Goal: Transaction & Acquisition: Download file/media

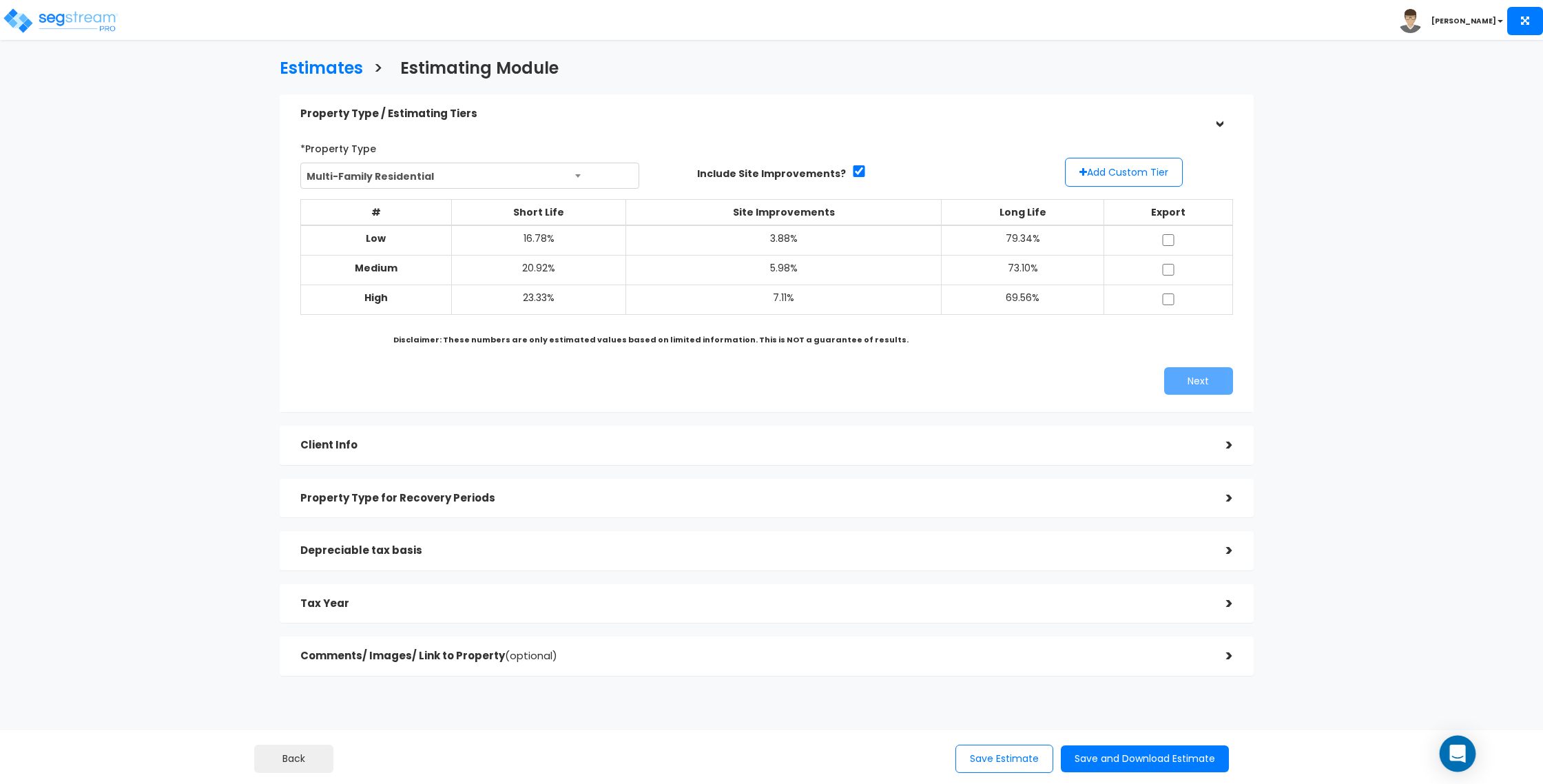
click at [1456, 752] on icon "Open Intercom Messenger" at bounding box center [1456, 753] width 16 height 18
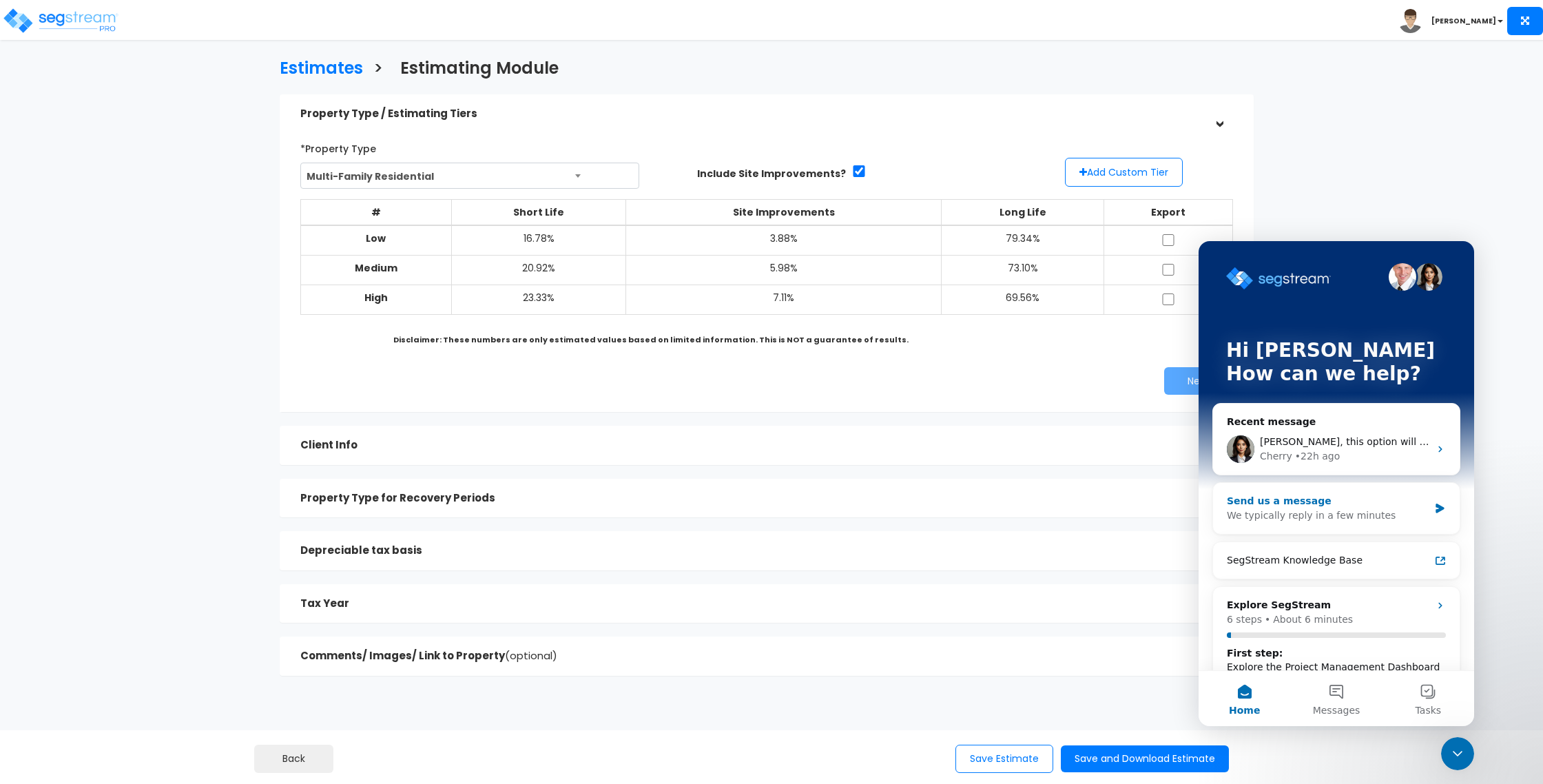
click at [1353, 510] on div "We typically reply in a few minutes" at bounding box center [1328, 516] width 201 height 15
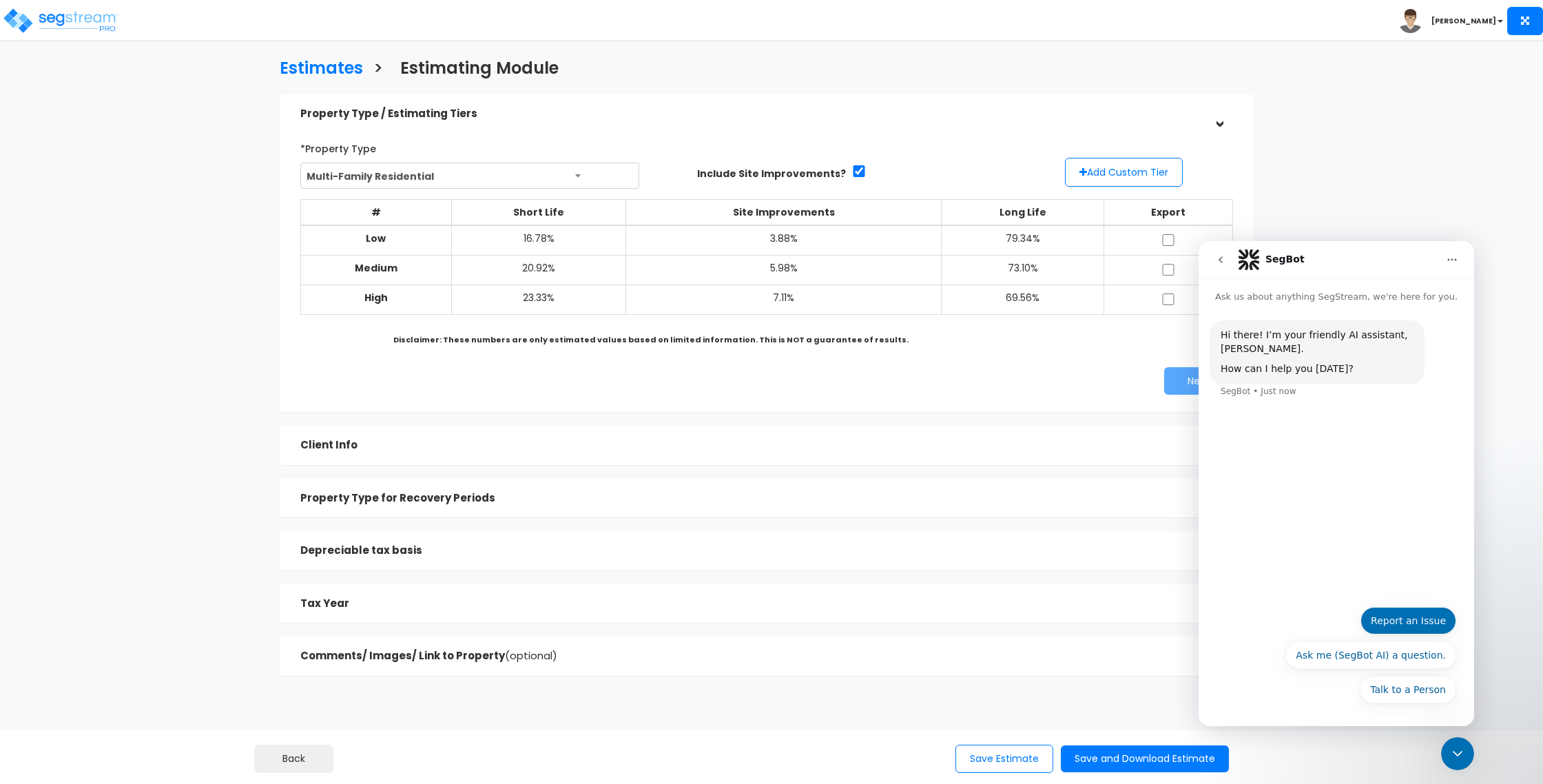
scroll to position [5, 0]
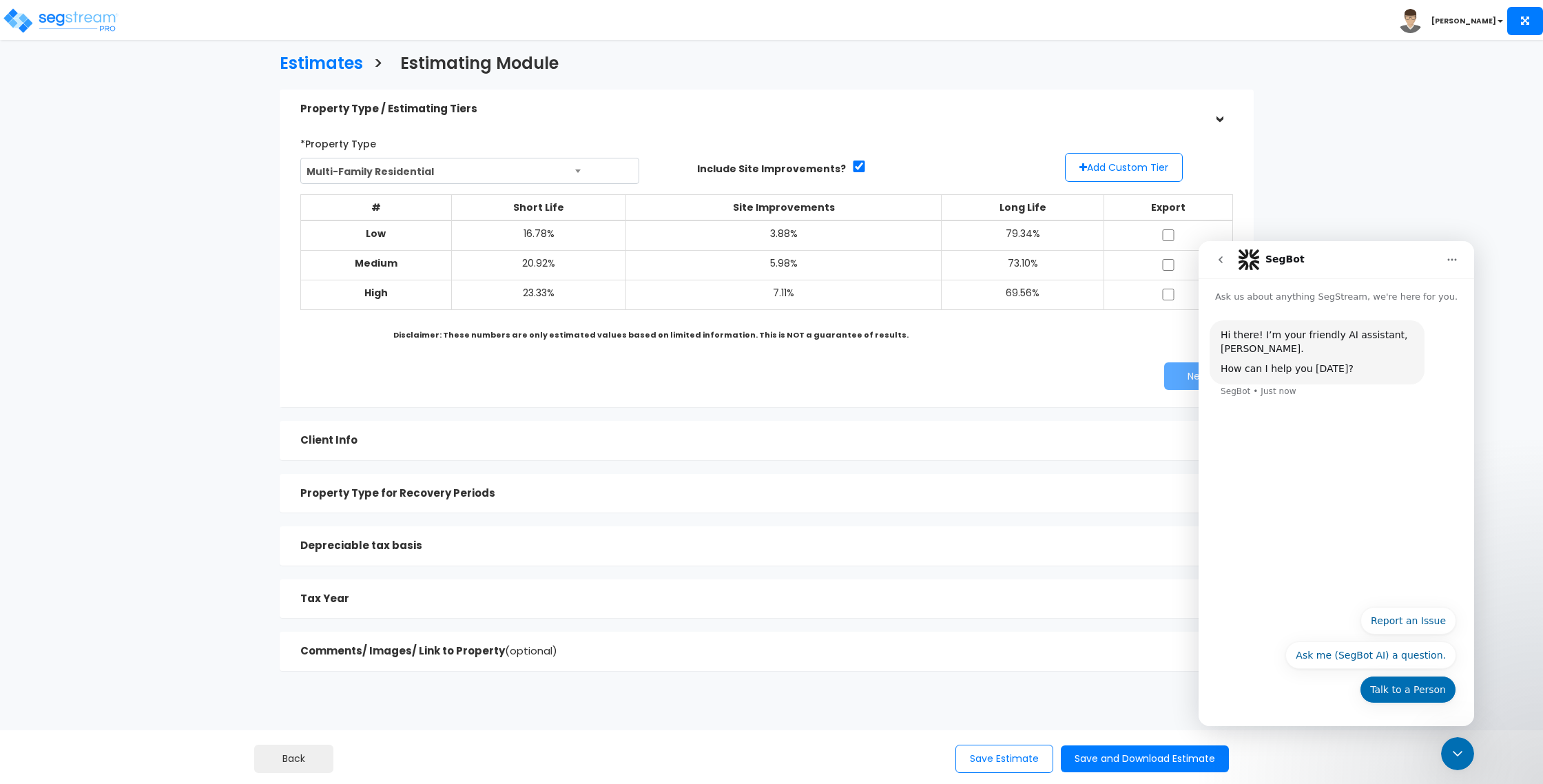
click at [1411, 687] on button "Talk to a Person" at bounding box center [1407, 690] width 96 height 28
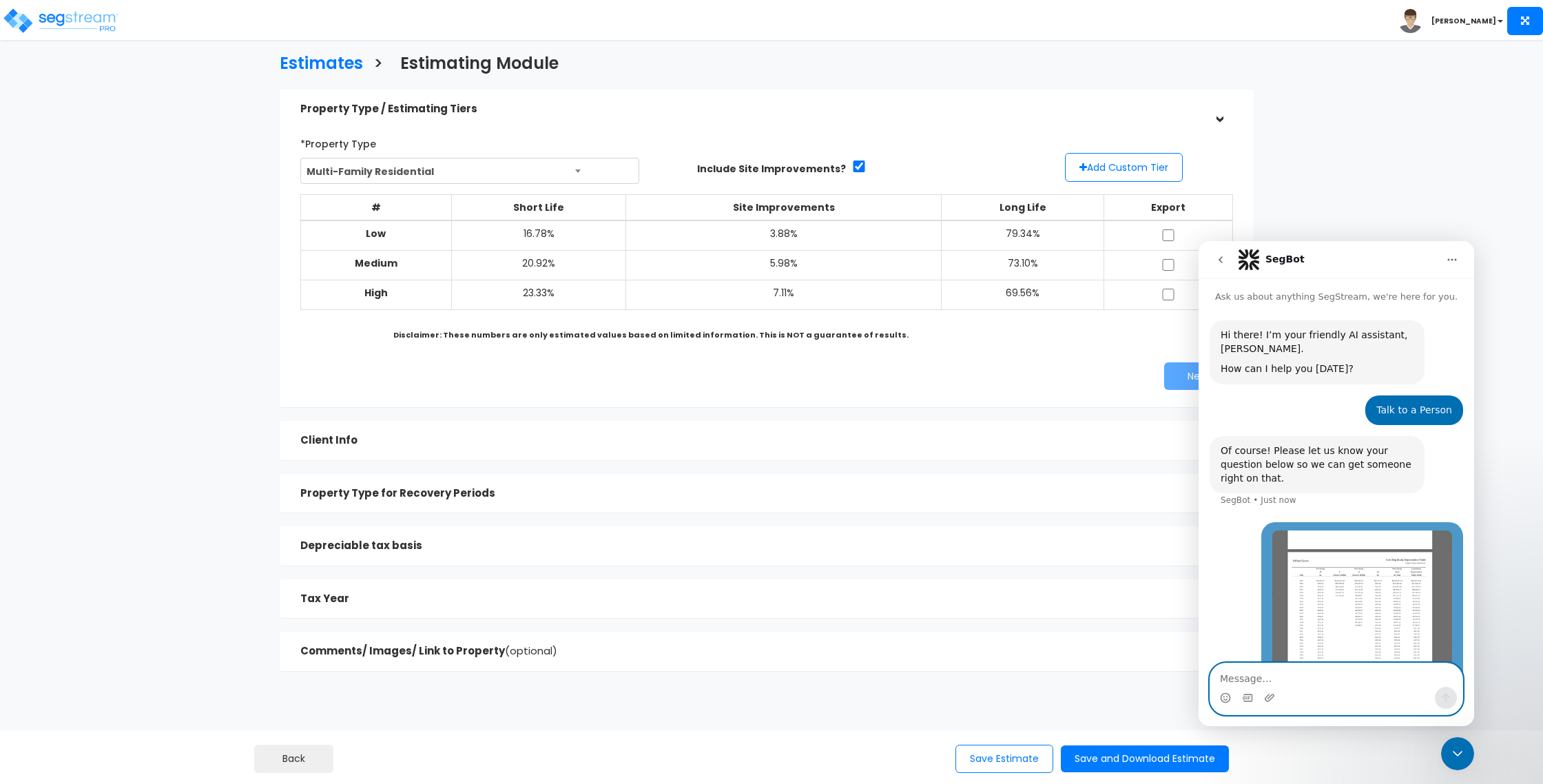
scroll to position [71, 0]
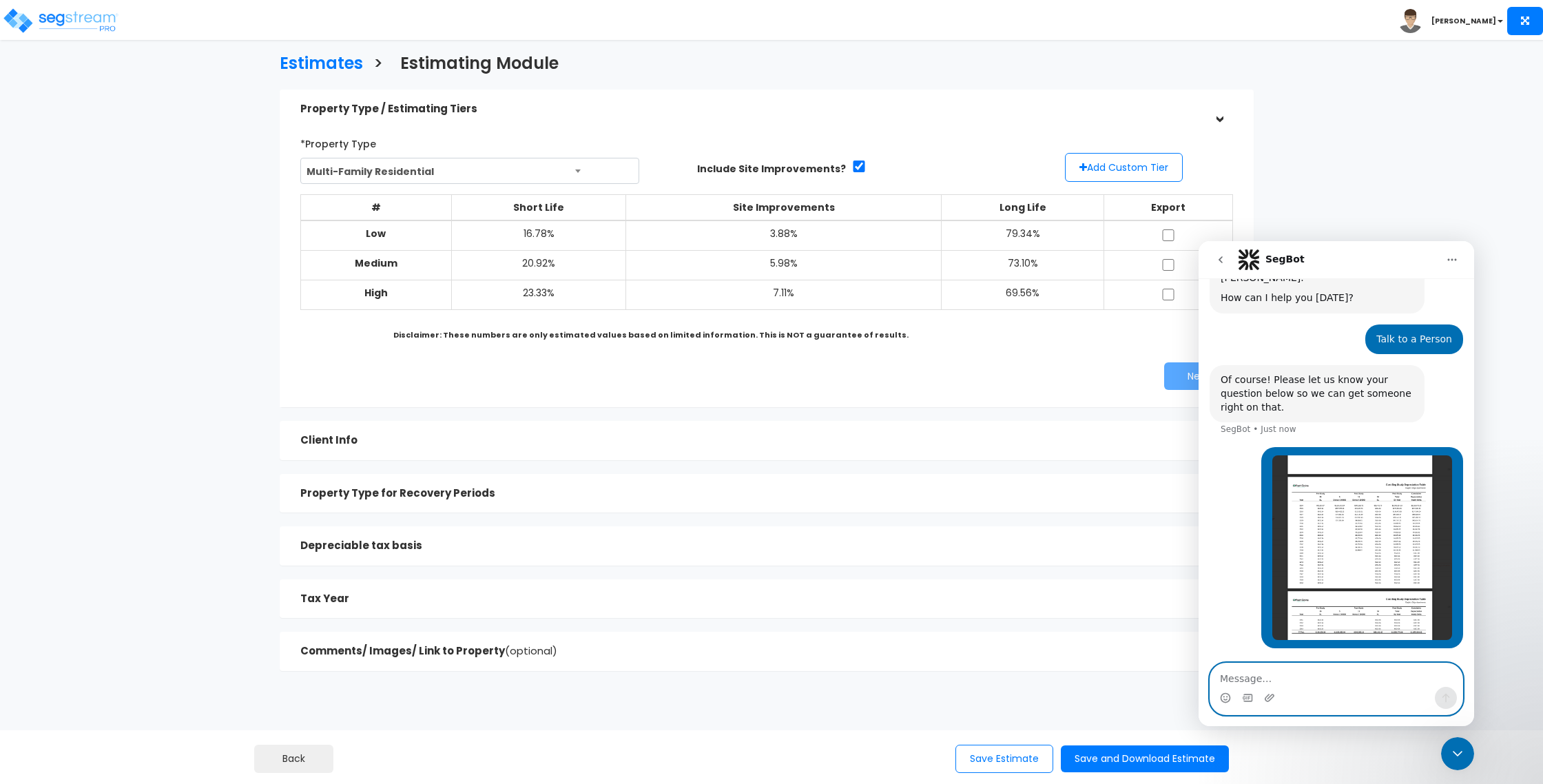
click at [1307, 684] on textarea "Message…" at bounding box center [1336, 674] width 252 height 23
type textarea "this is not making sense on the 30 year"
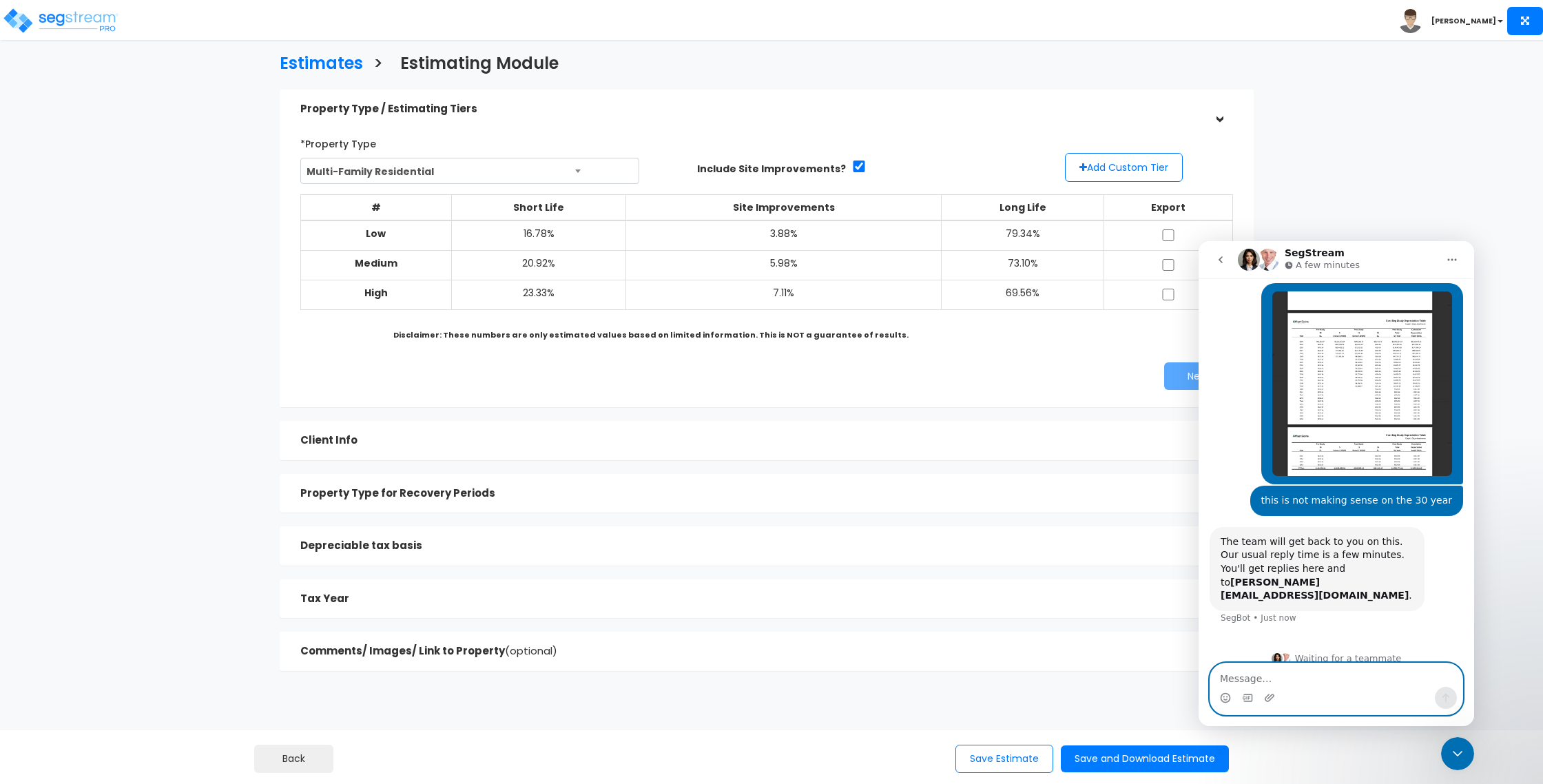
scroll to position [223, 0]
type textarea "I"
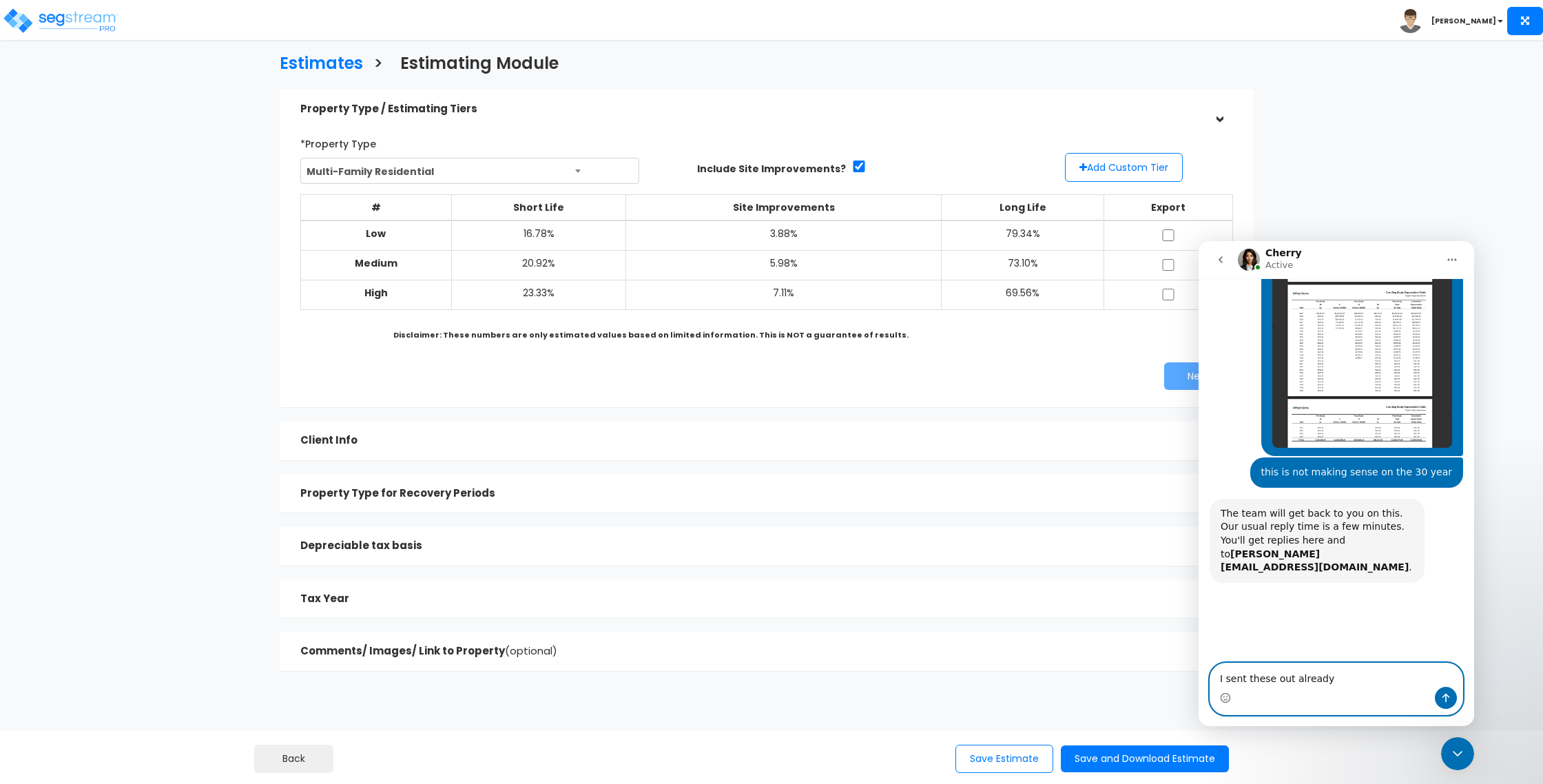
scroll to position [239, 0]
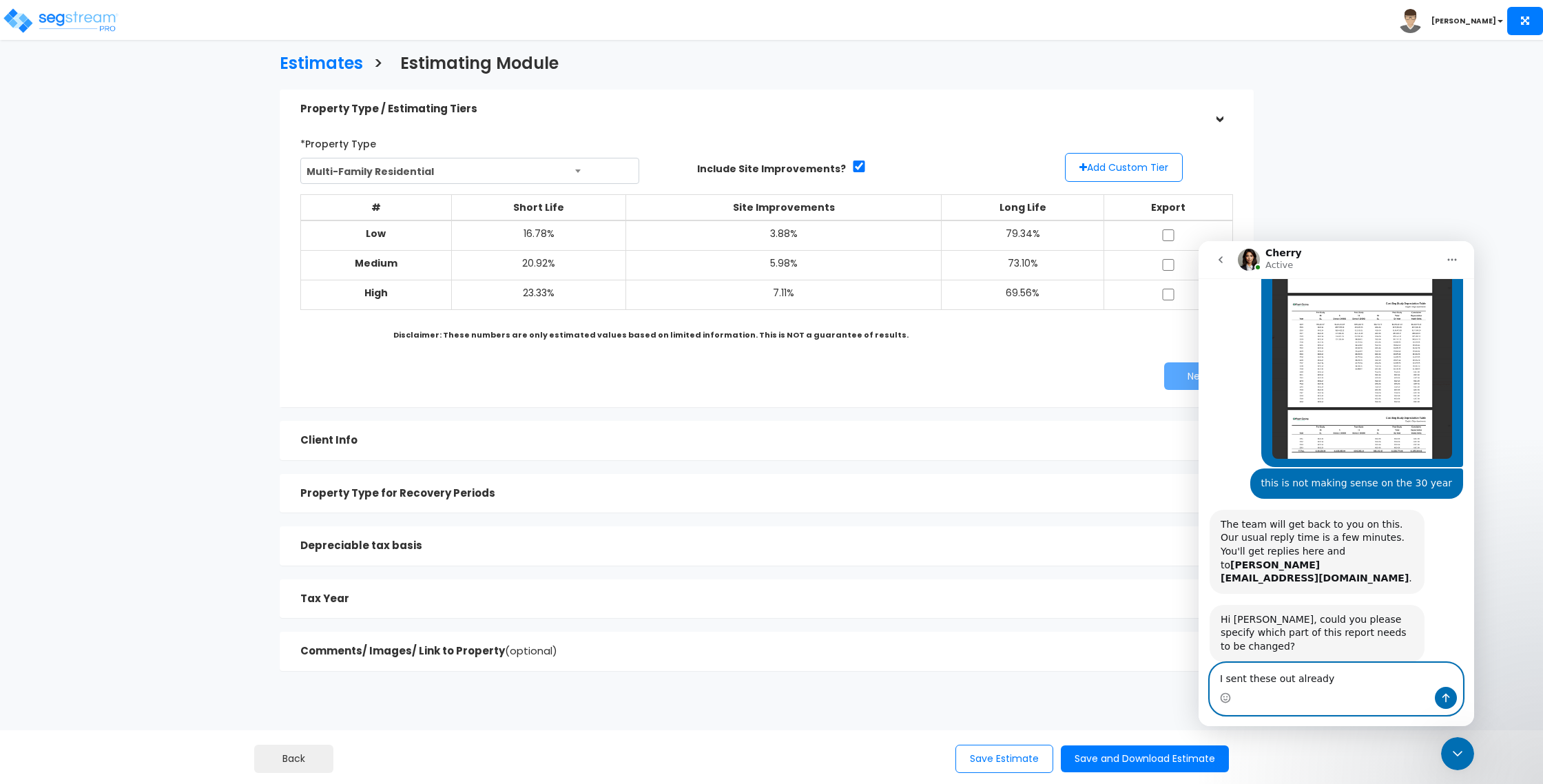
click at [1354, 683] on textarea "I sent these out already" at bounding box center [1336, 674] width 252 height 23
type textarea "the 30 year breaks down to lower numbers"
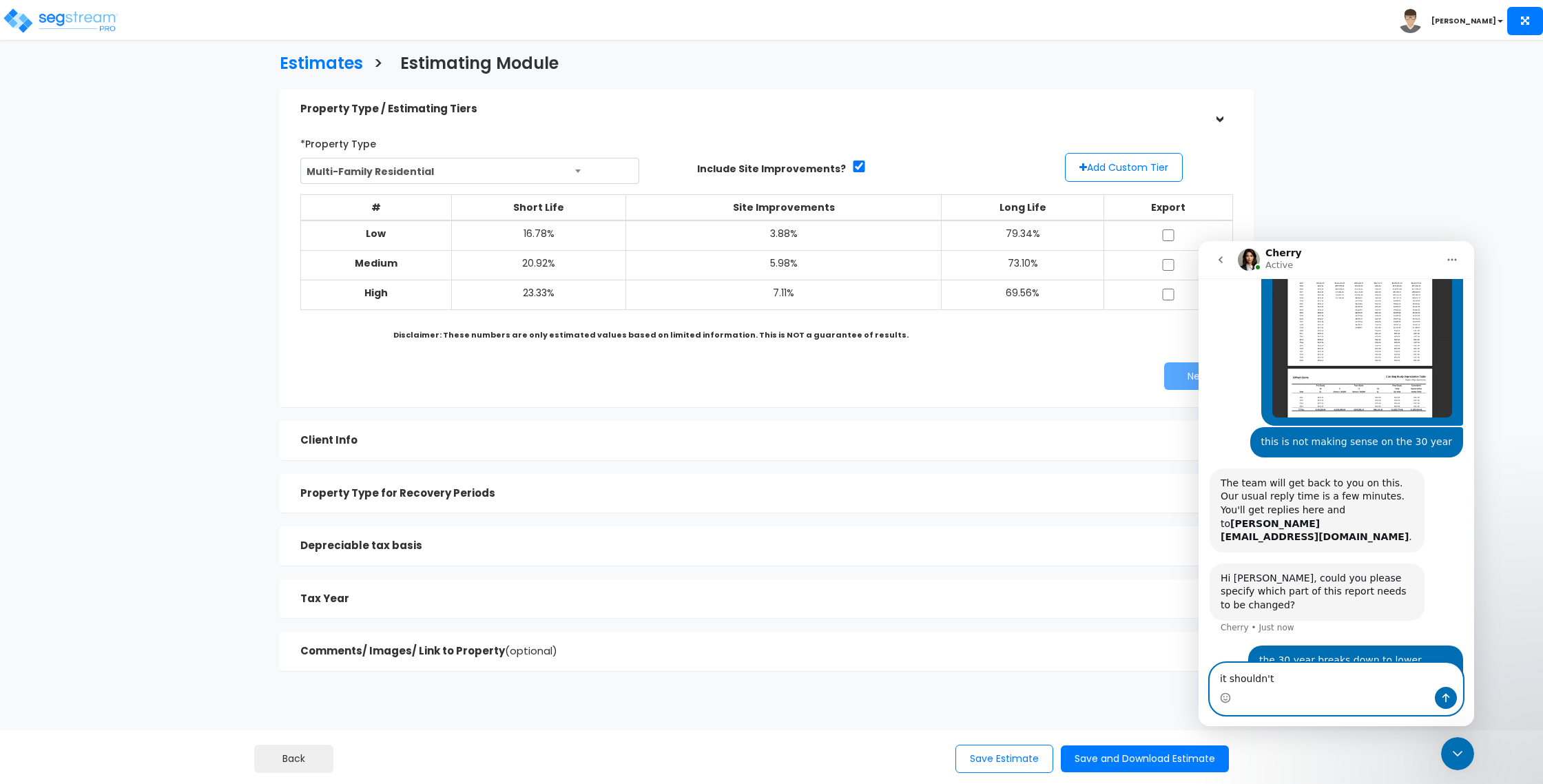
type textarea "it shouldn't"
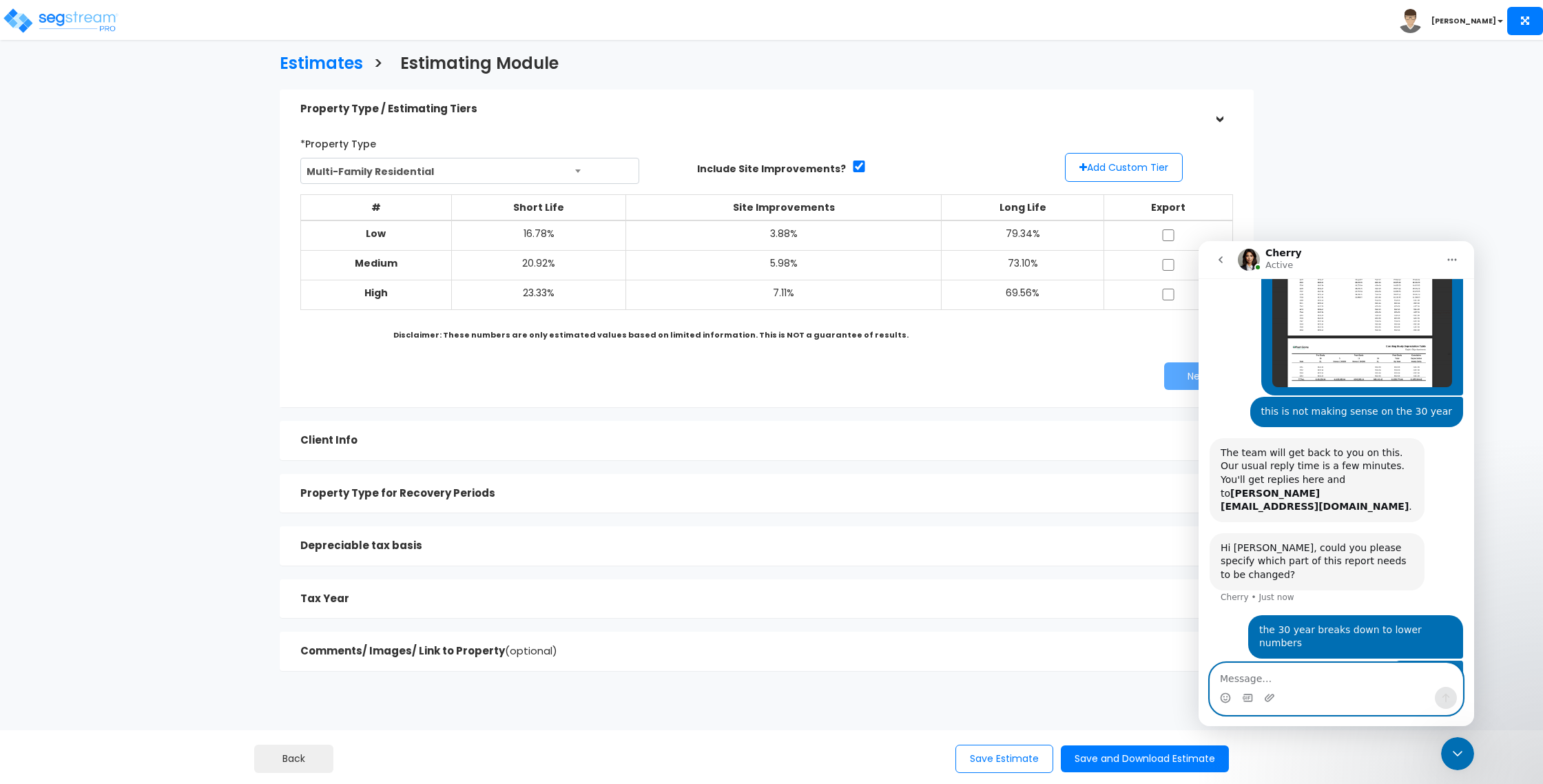
scroll to position [310, 0]
type textarea "it should be straight"
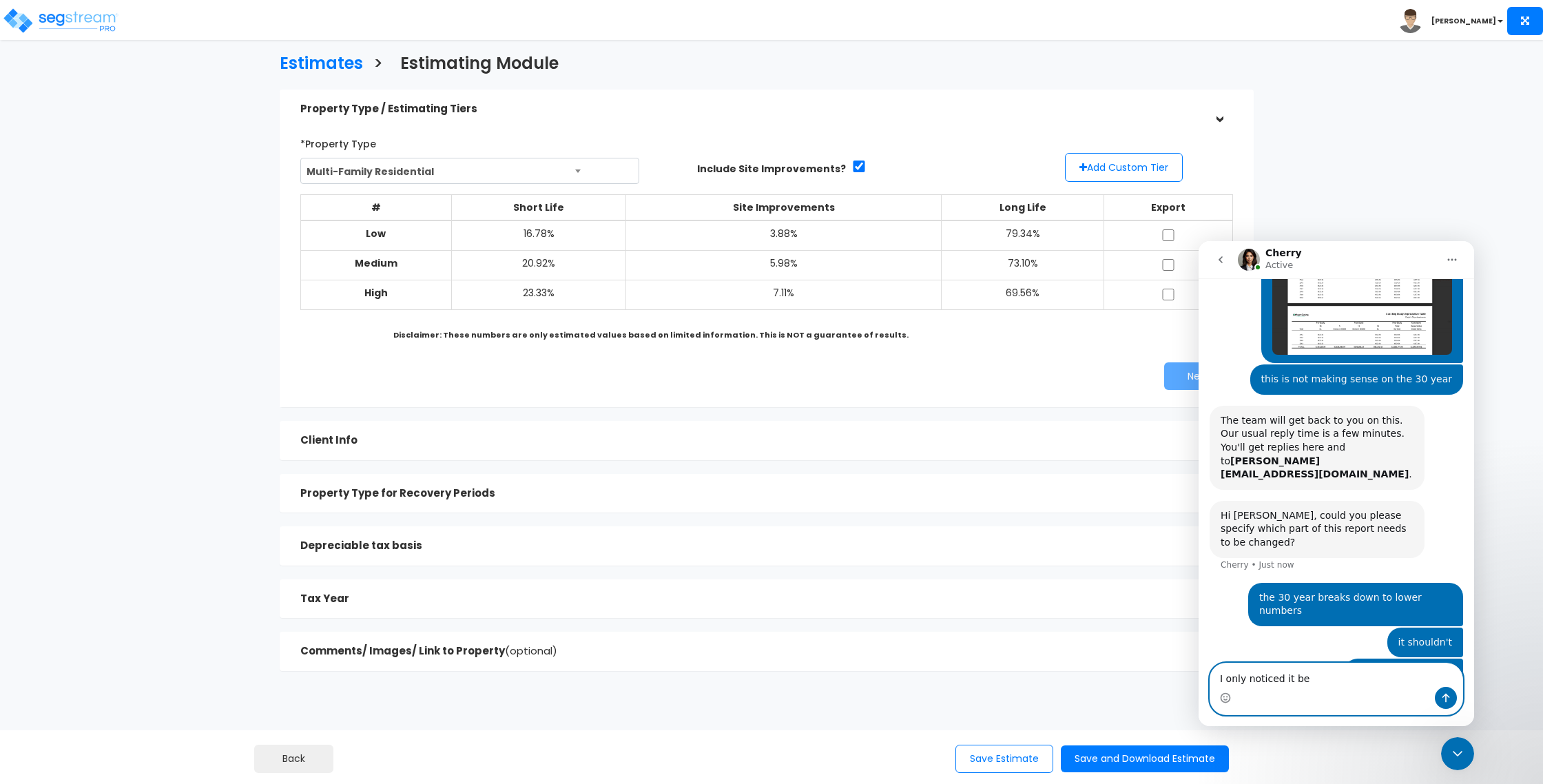
type textarea "I only noticed it bec"
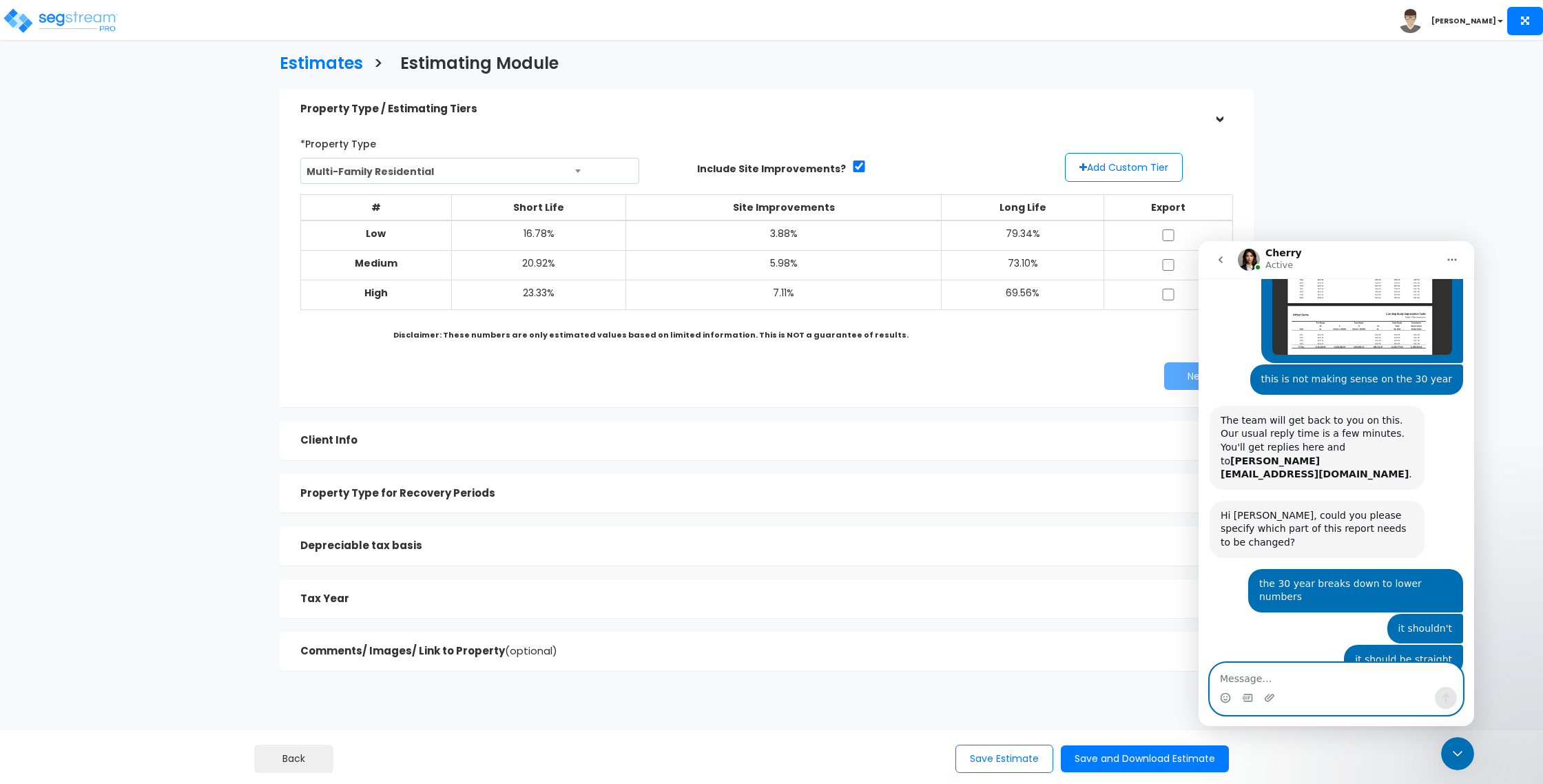
scroll to position [383, 0]
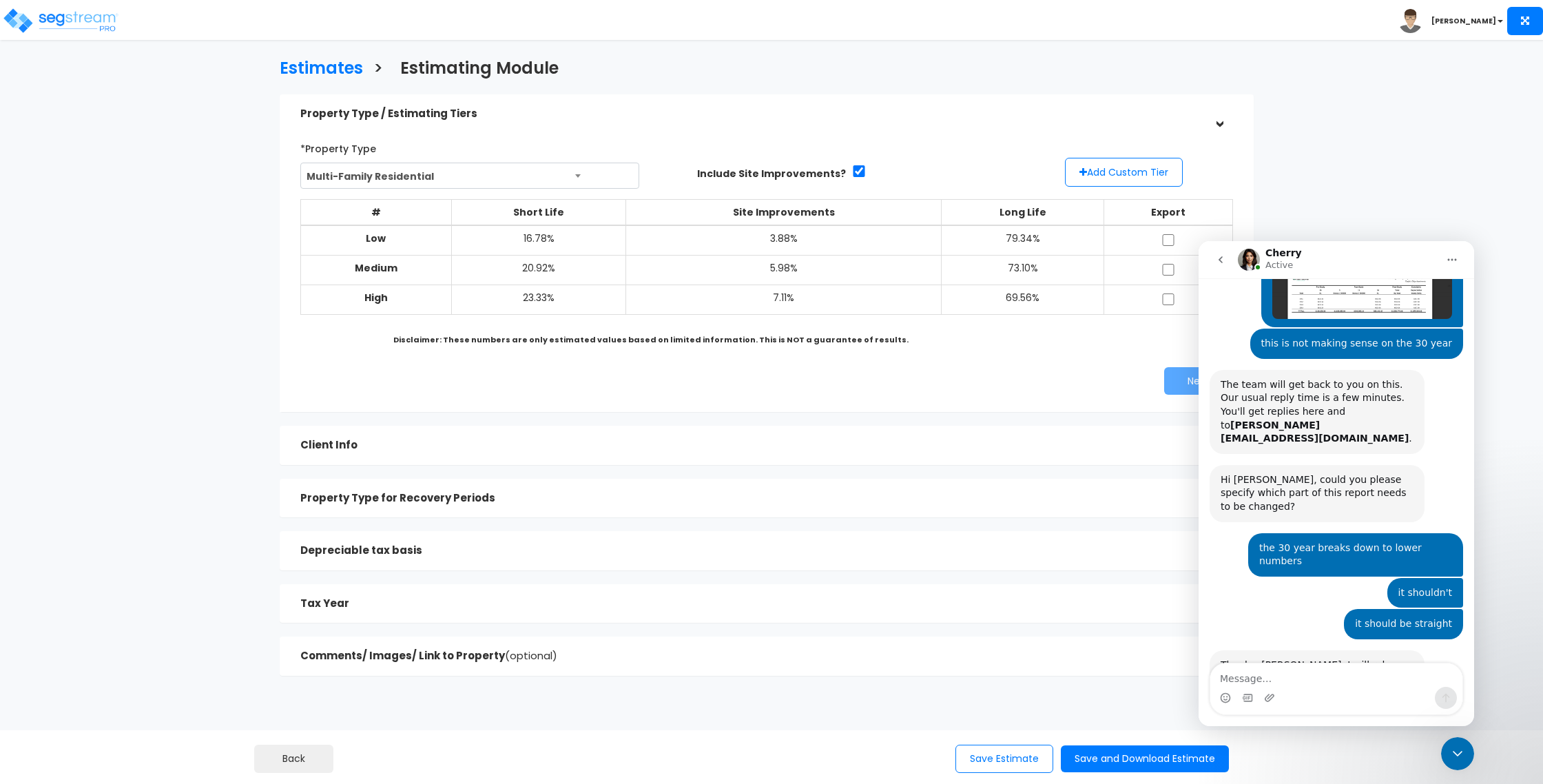
scroll to position [383, 0]
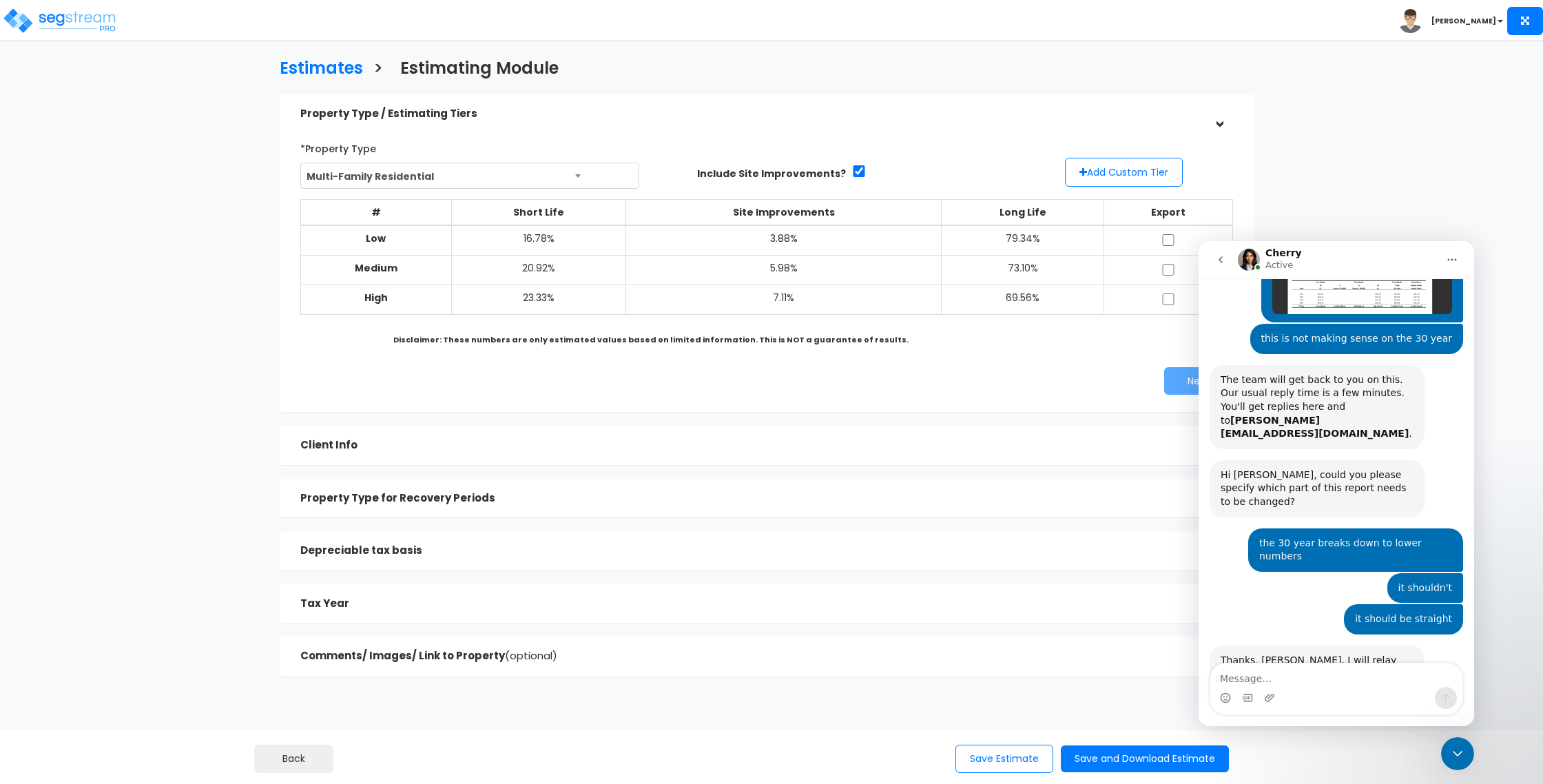
click at [1323, 674] on textarea "Message…" at bounding box center [1336, 674] width 252 height 23
type textarea "this was from an export a few weeks ago"
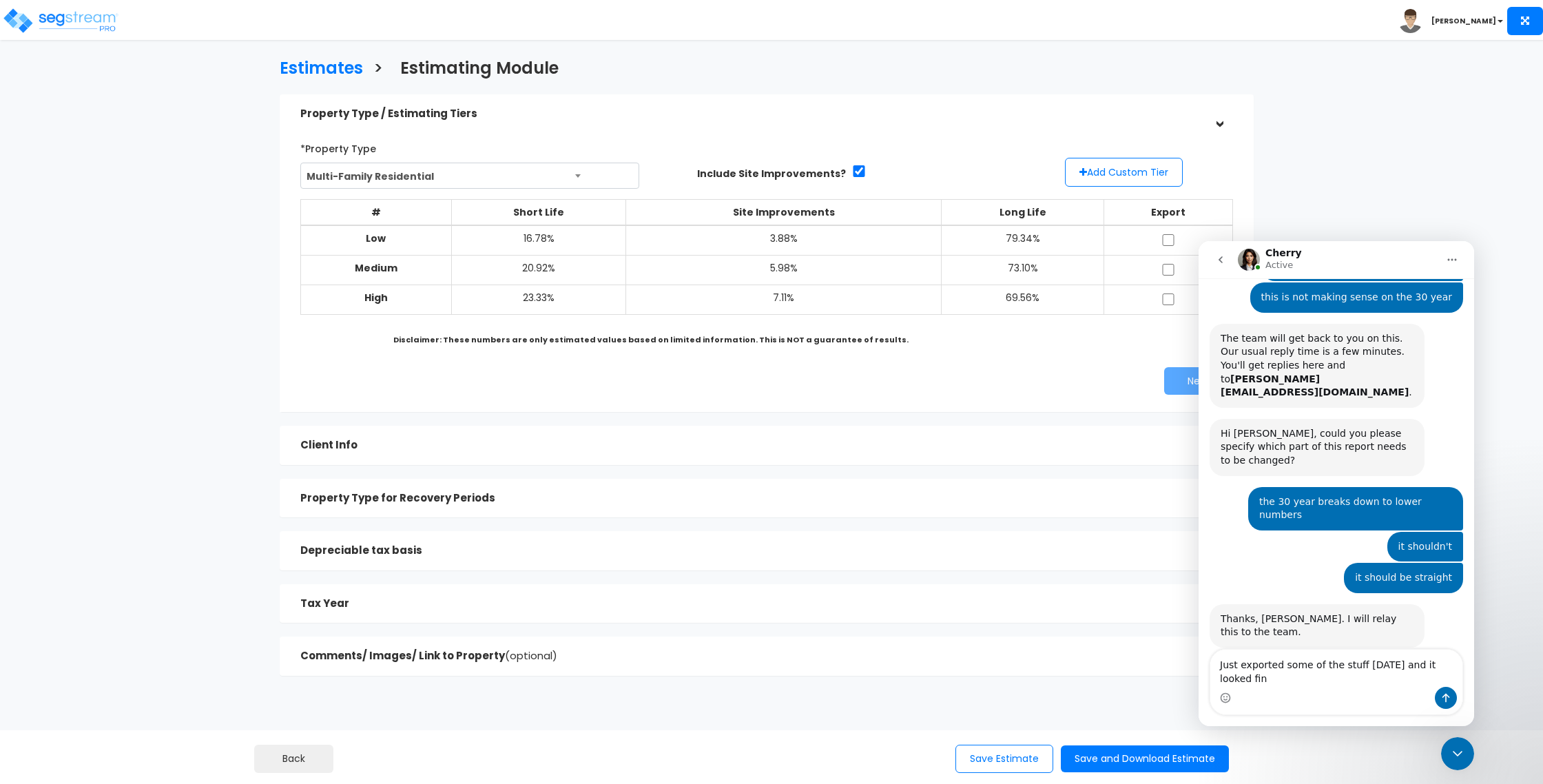
type textarea "Just exported some of the stuff [DATE] and it looked fine"
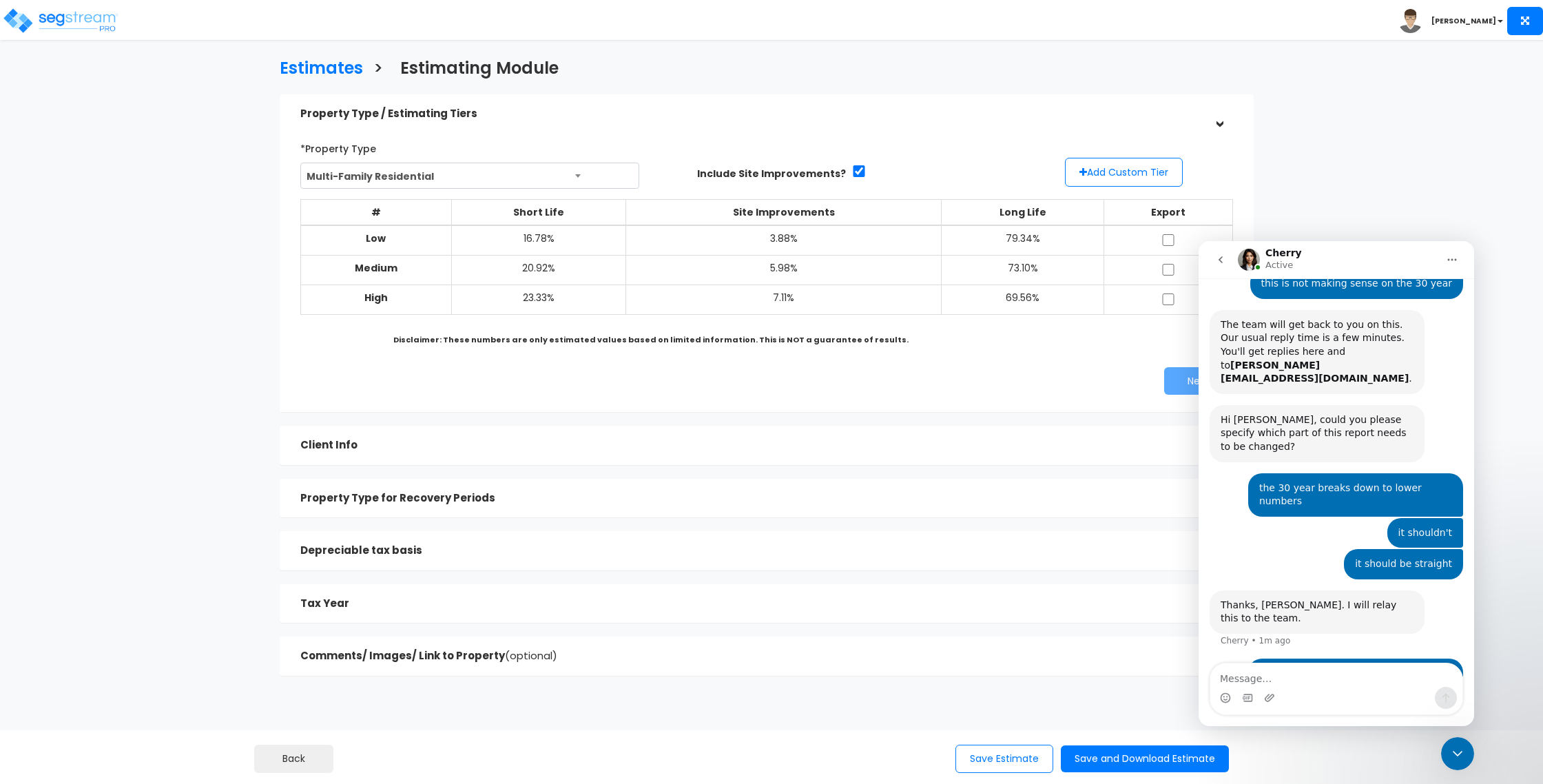
scroll to position [469, 0]
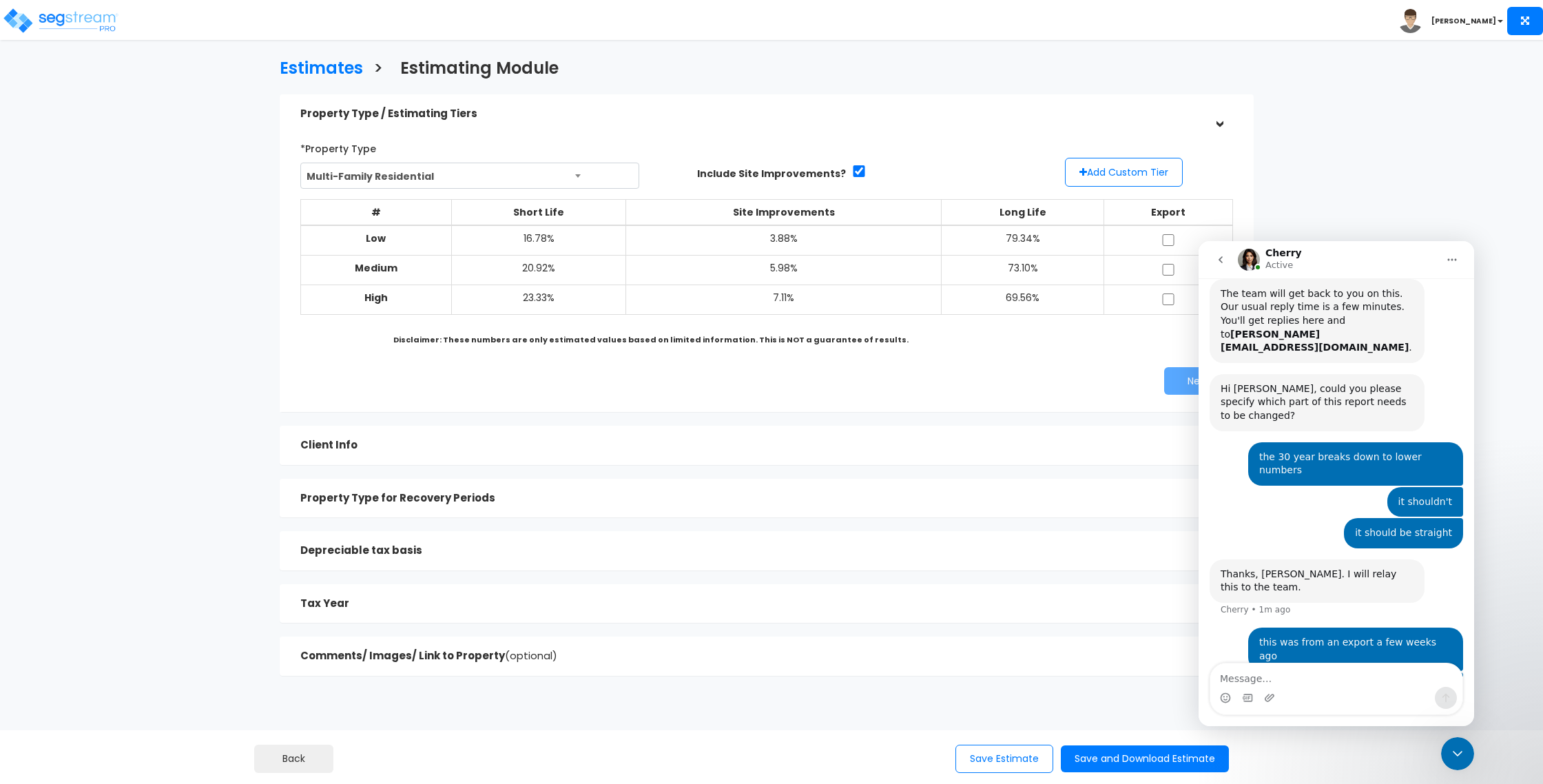
type textarea "I"
type textarea "Snet"
click at [109, 33] on img at bounding box center [61, 21] width 117 height 28
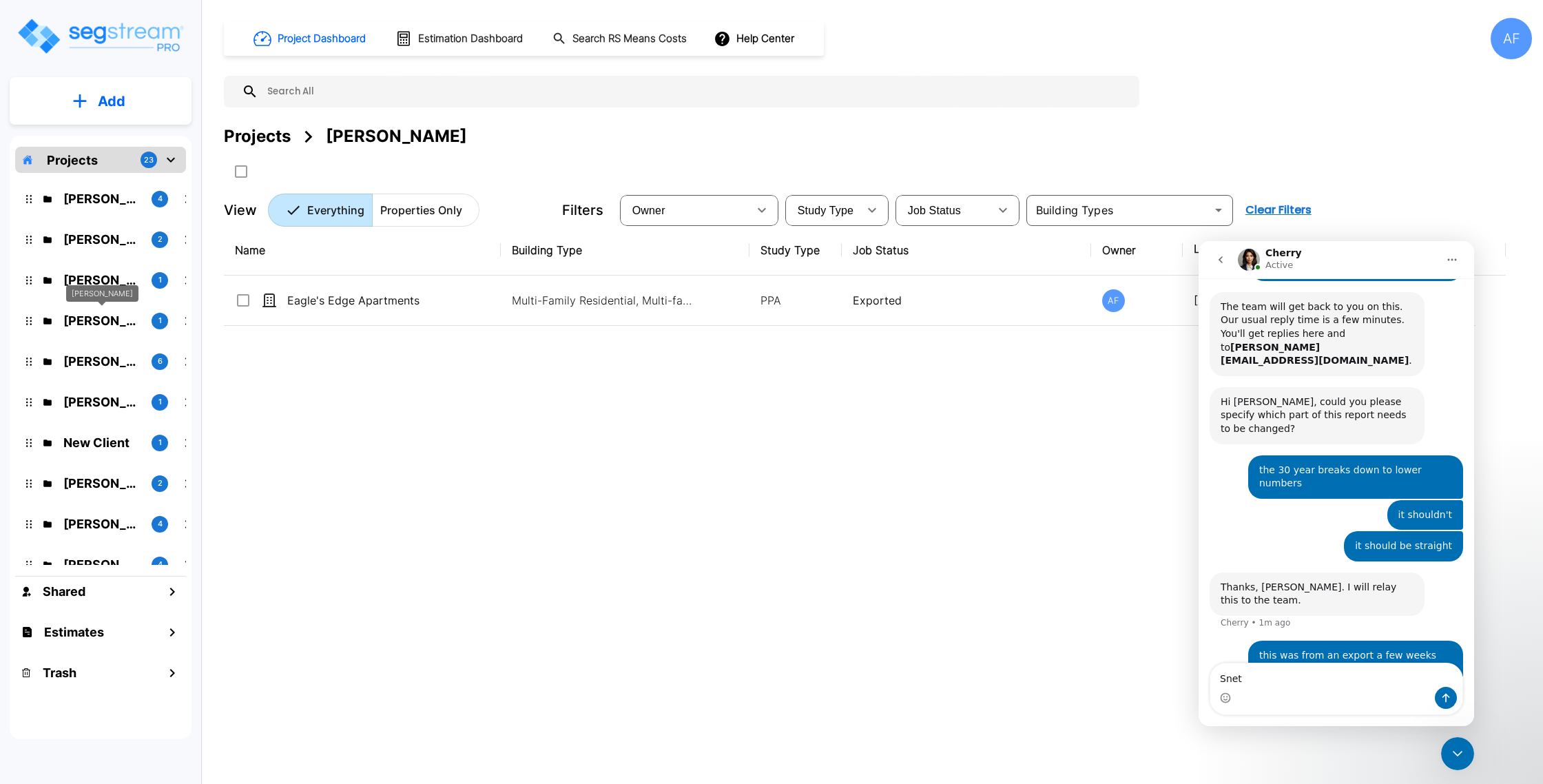
scroll to position [469, 0]
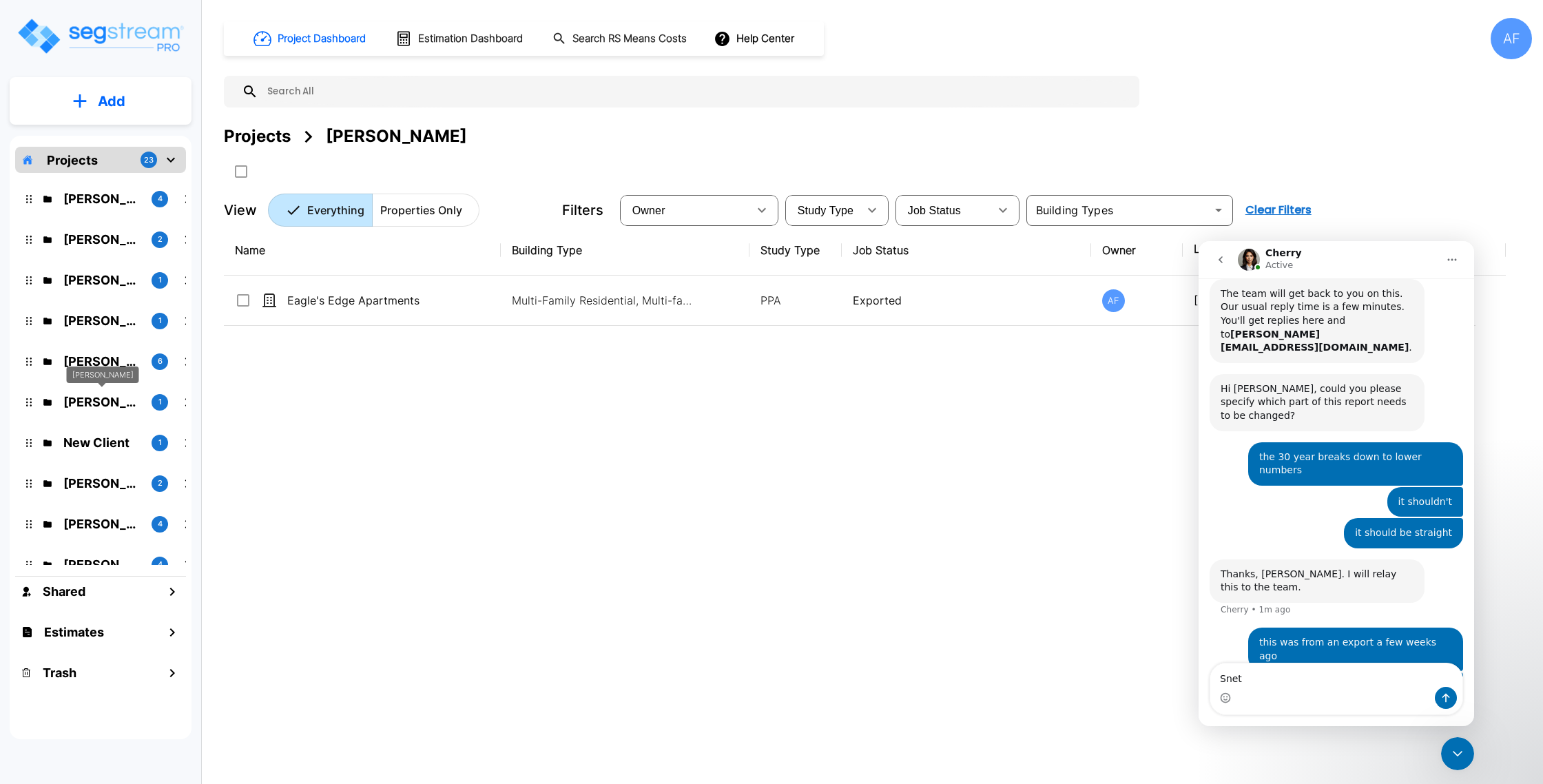
click at [123, 396] on p "Raizy Rosenblum" at bounding box center [102, 402] width 77 height 19
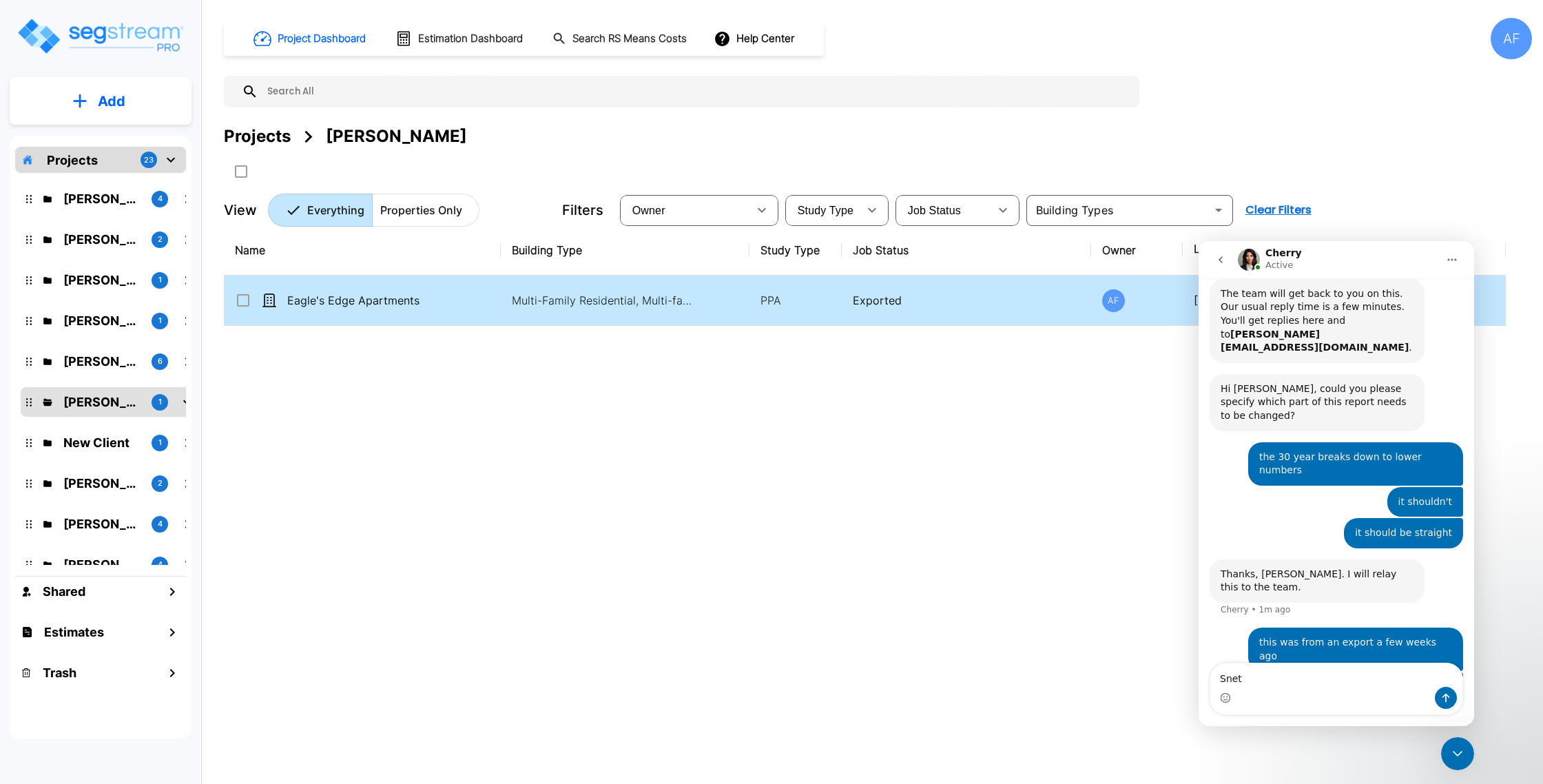
click at [350, 309] on td "Eagle's Edge Apartments" at bounding box center [362, 301] width 277 height 50
checkbox input "true"
click at [350, 309] on td "Eagle's Edge Apartments" at bounding box center [362, 301] width 277 height 50
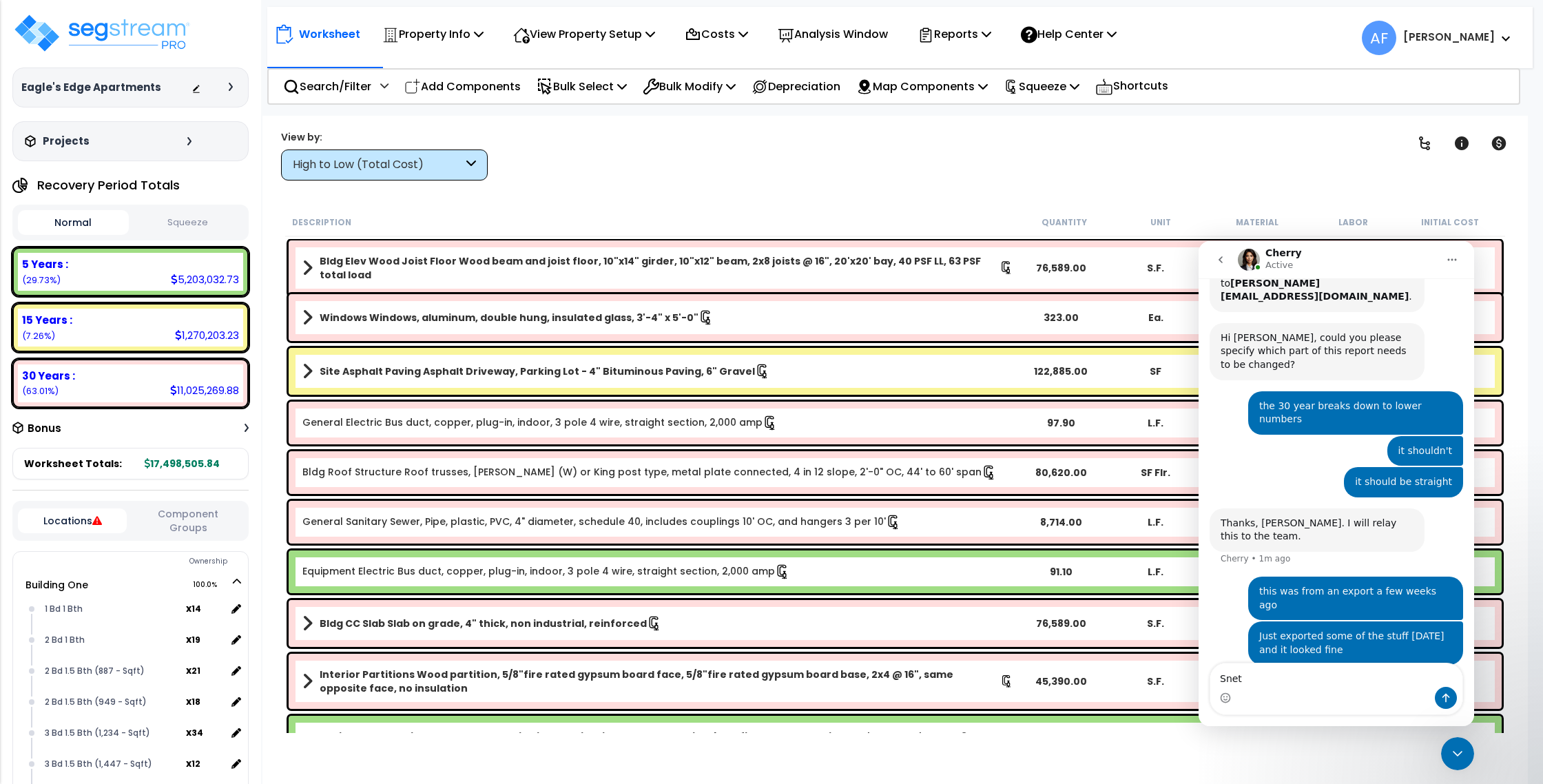
scroll to position [522, 0]
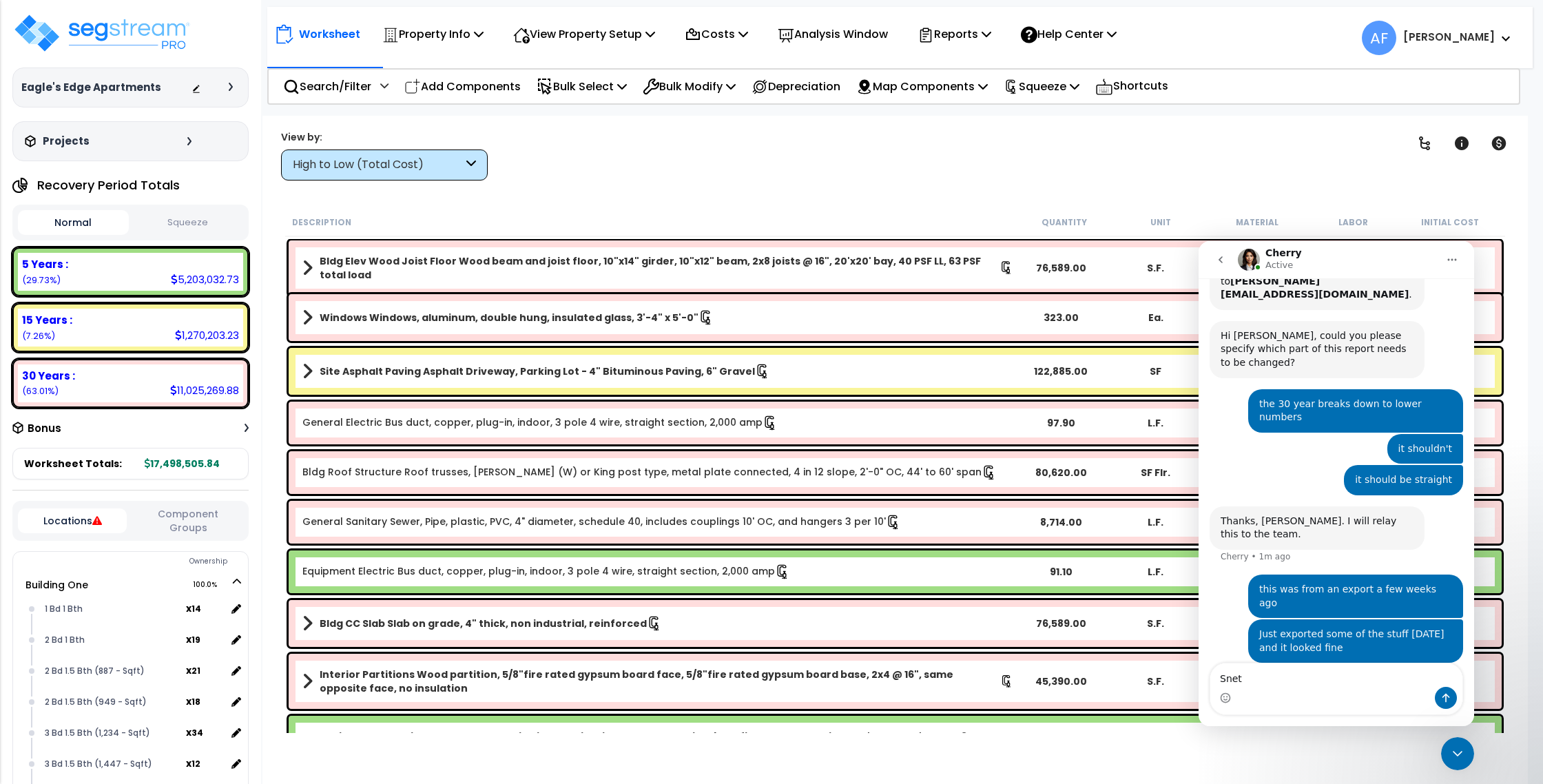
click at [200, 218] on button "Squeeze" at bounding box center [187, 223] width 111 height 24
click at [980, 40] on p "Reports" at bounding box center [954, 34] width 74 height 19
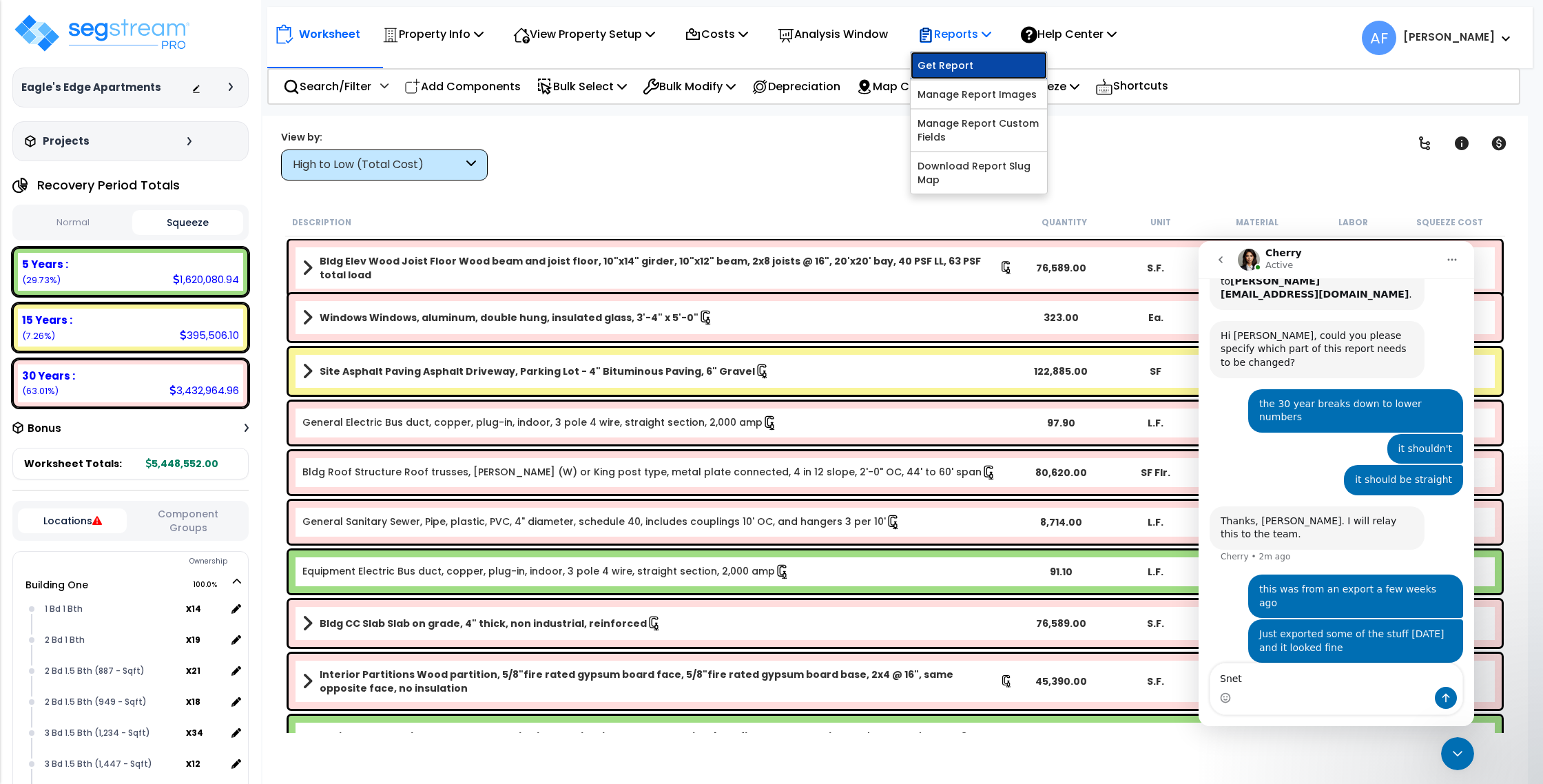
click at [995, 65] on link "Get Report" at bounding box center [979, 65] width 136 height 28
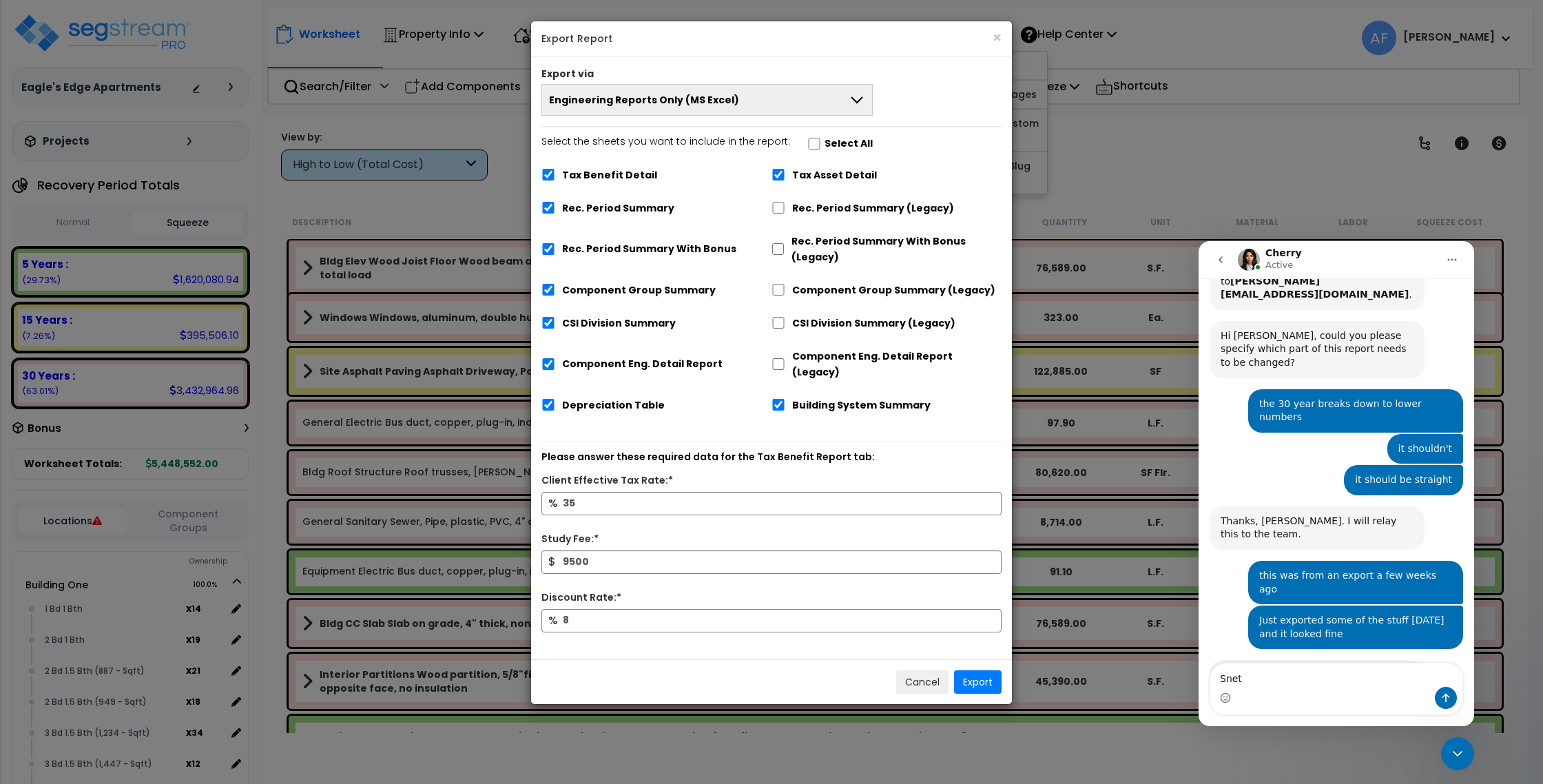
scroll to position [537, 0]
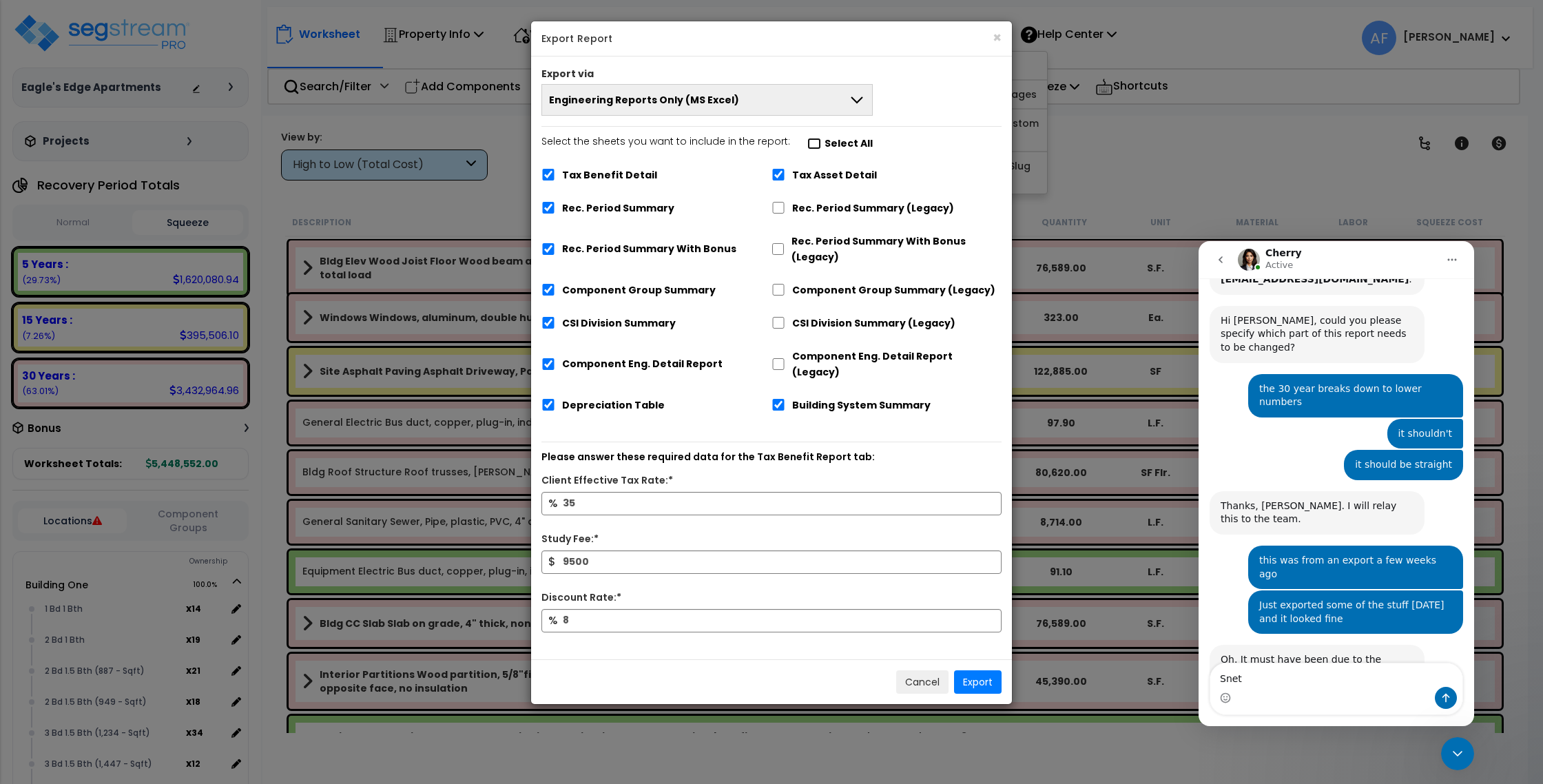
click at [811, 147] on input "Select the sheets you want to include in the report: Select All" at bounding box center [814, 144] width 14 height 12
click at [807, 139] on input "Select the sheets you want to include in the report: Select All" at bounding box center [814, 144] width 14 height 12
checkbox input "false"
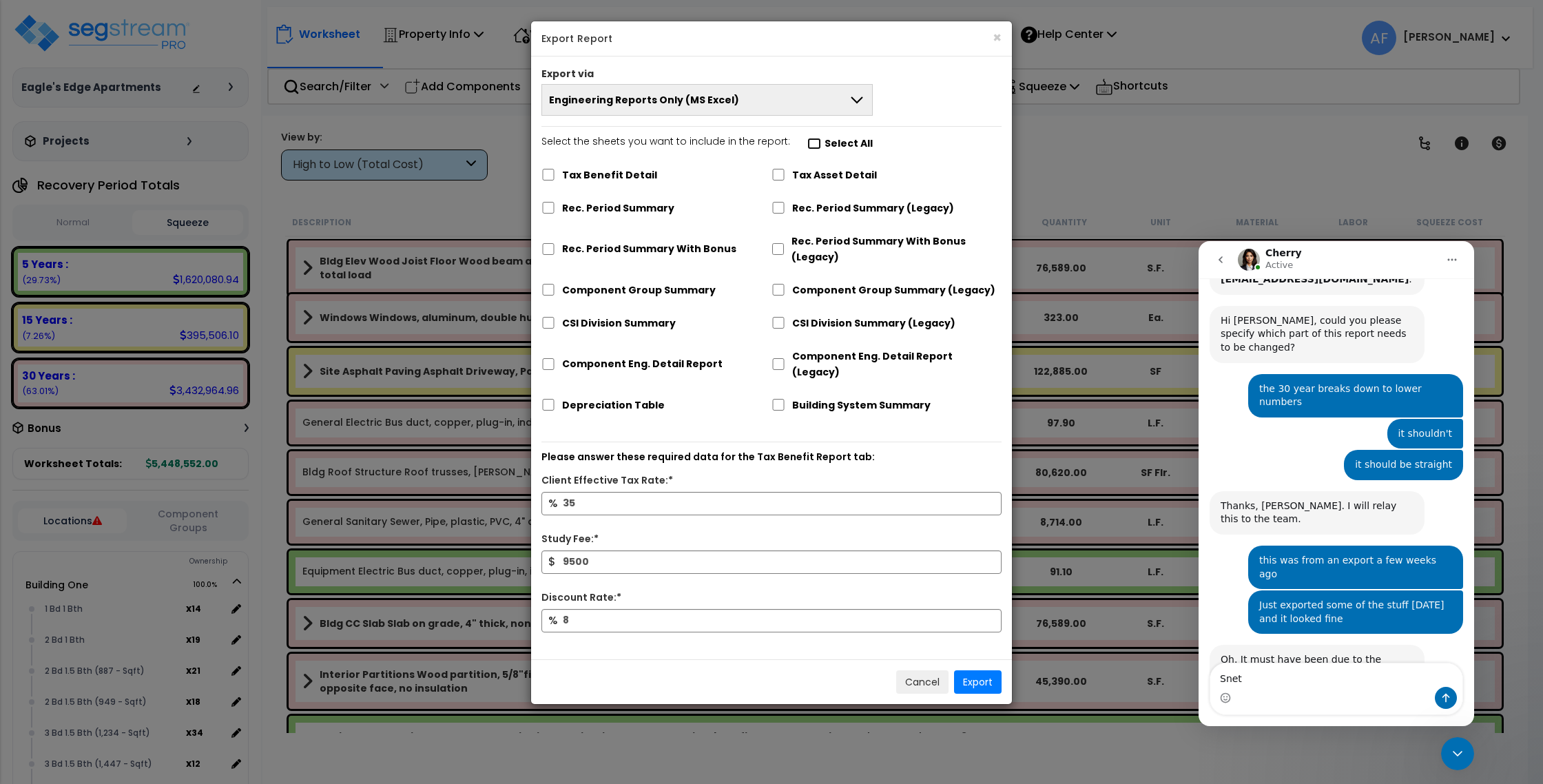
checkbox input "false"
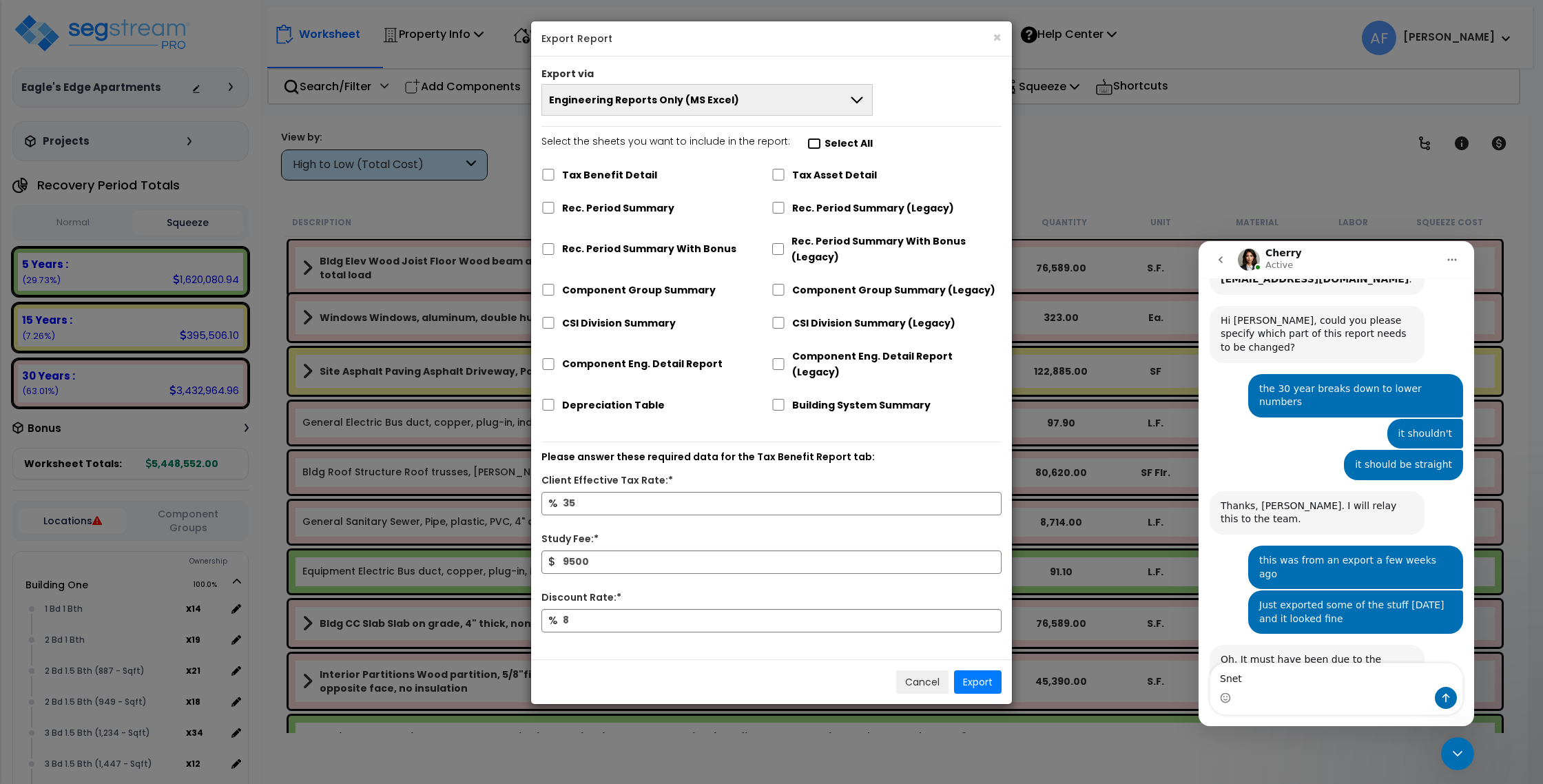
checkbox input "false"
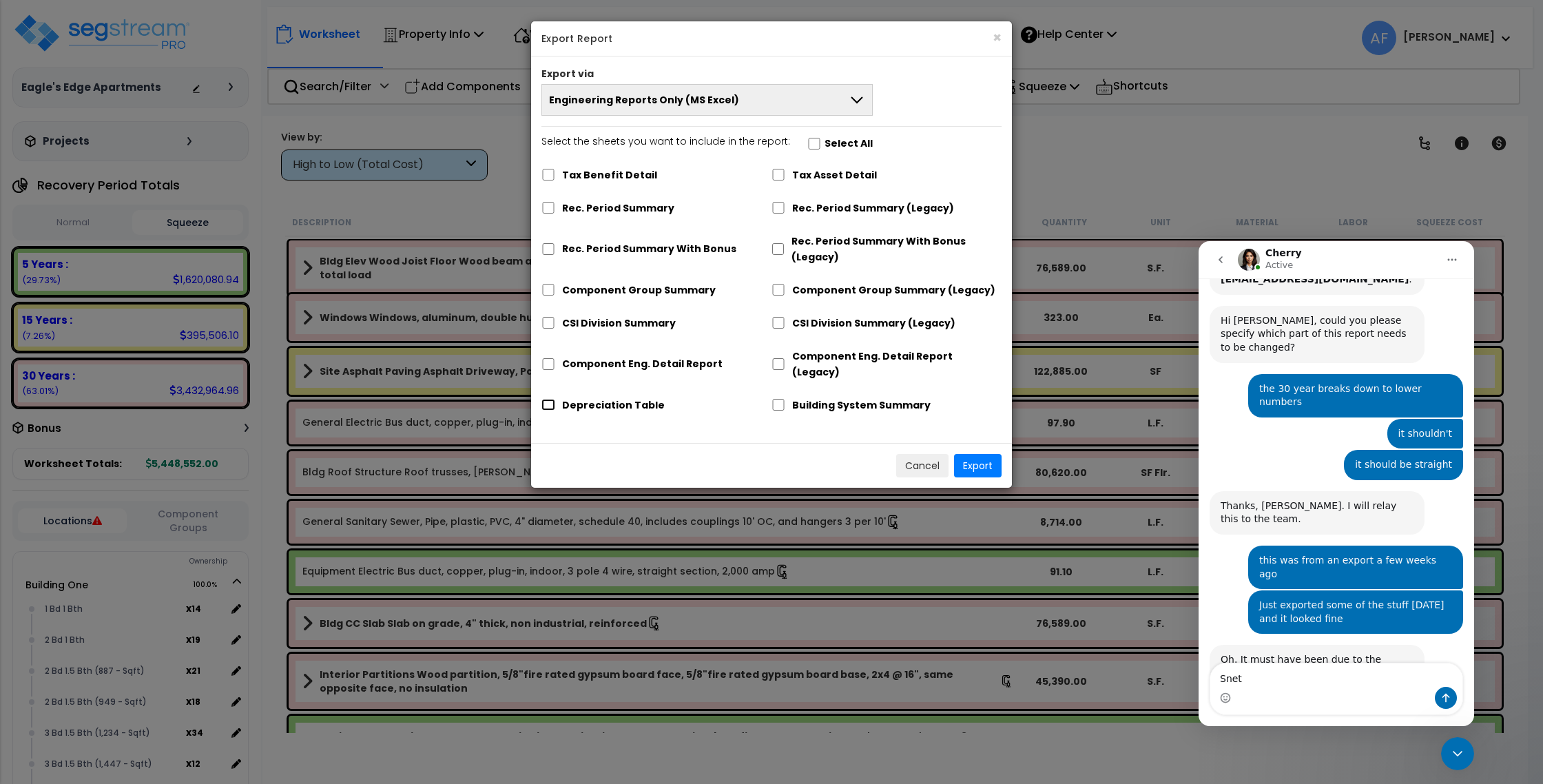
click at [554, 399] on input "Depreciation Table" at bounding box center [548, 405] width 14 height 12
checkbox input "true"
click at [980, 454] on button "Export" at bounding box center [977, 465] width 48 height 23
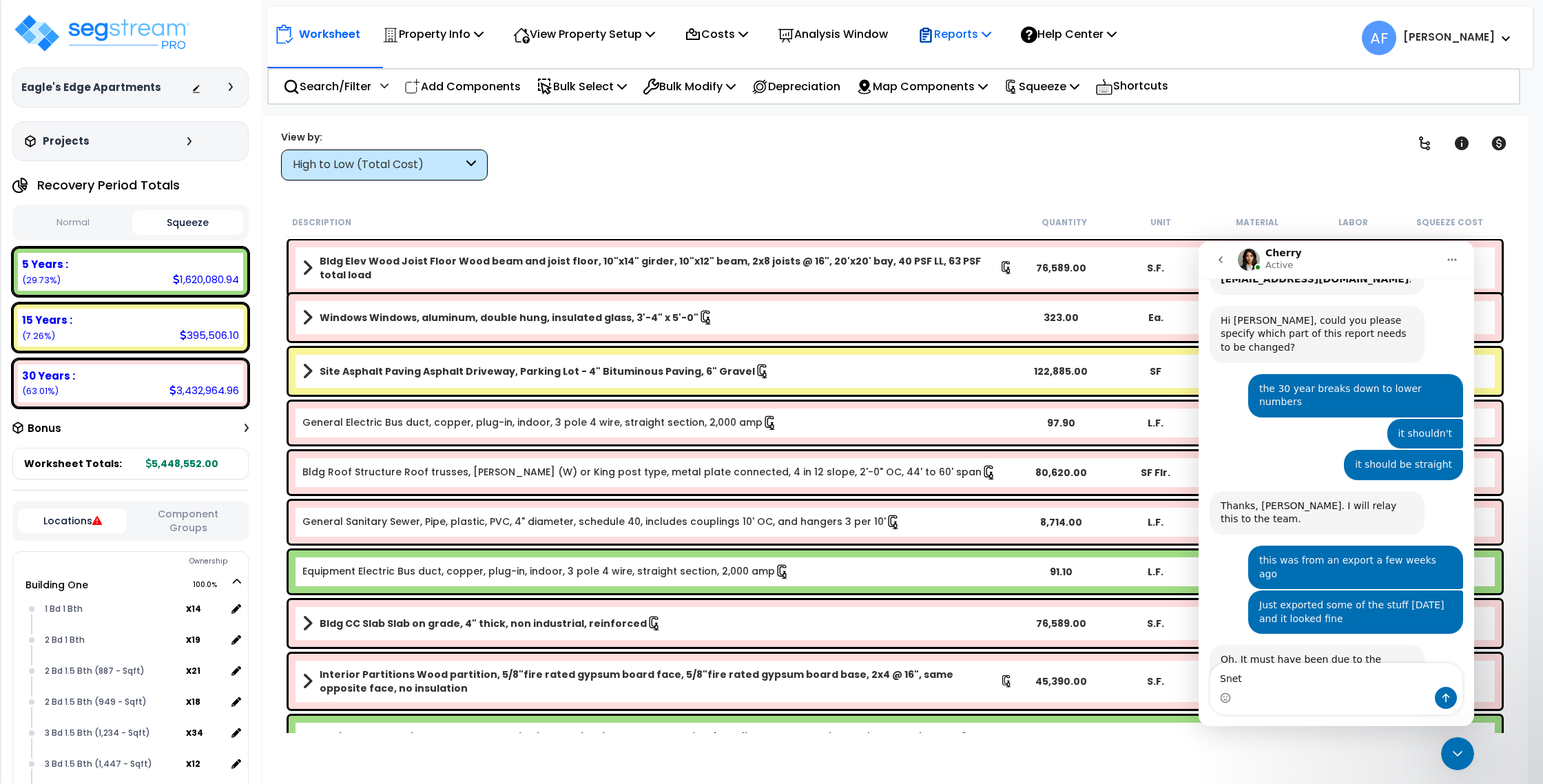
click at [991, 36] on p "Reports" at bounding box center [954, 34] width 74 height 19
click at [982, 61] on link "Get Report" at bounding box center [979, 65] width 136 height 28
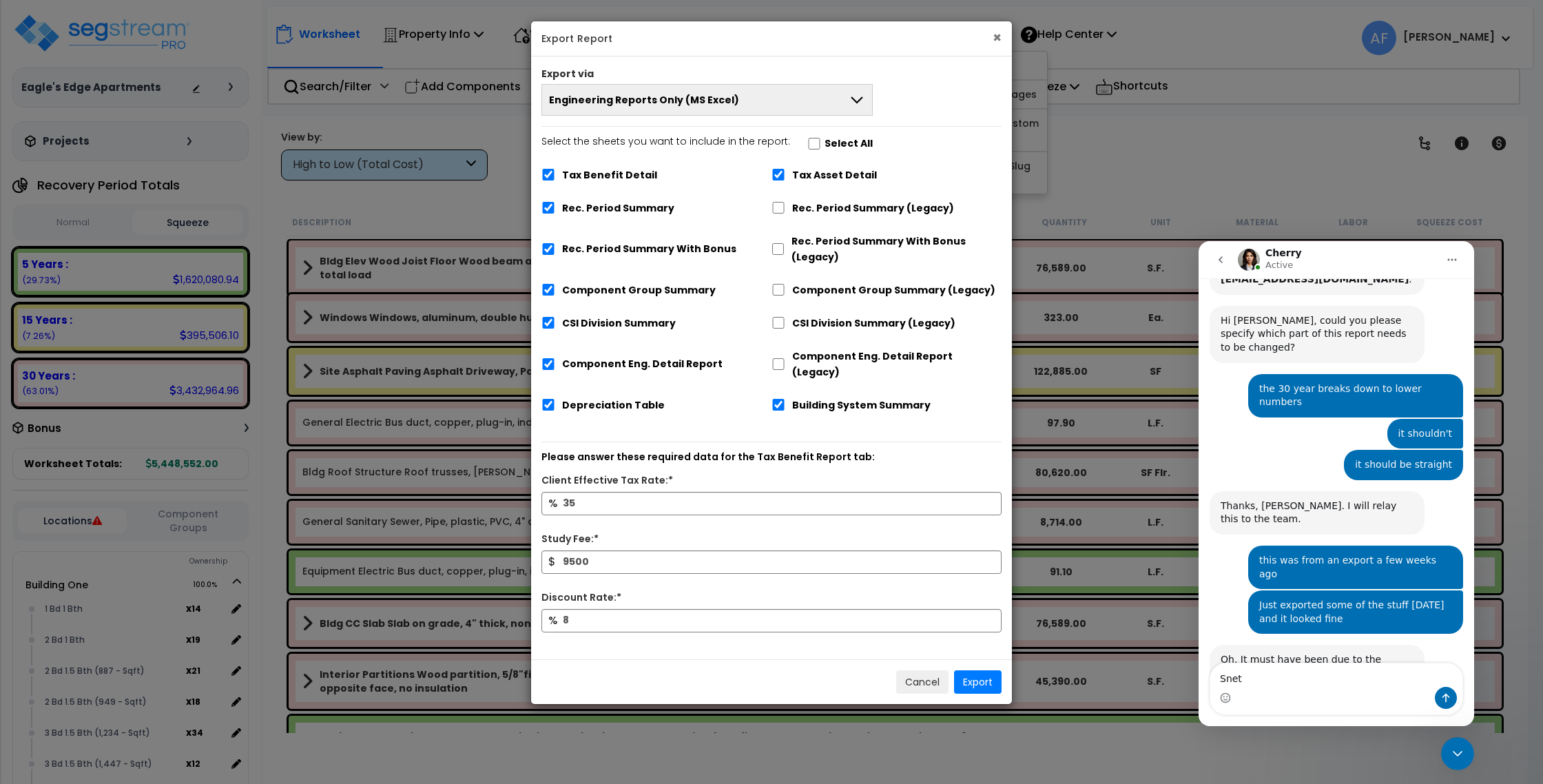
drag, startPoint x: 999, startPoint y: 41, endPoint x: 982, endPoint y: 38, distance: 17.3
click at [999, 41] on button "×" at bounding box center [998, 38] width 9 height 15
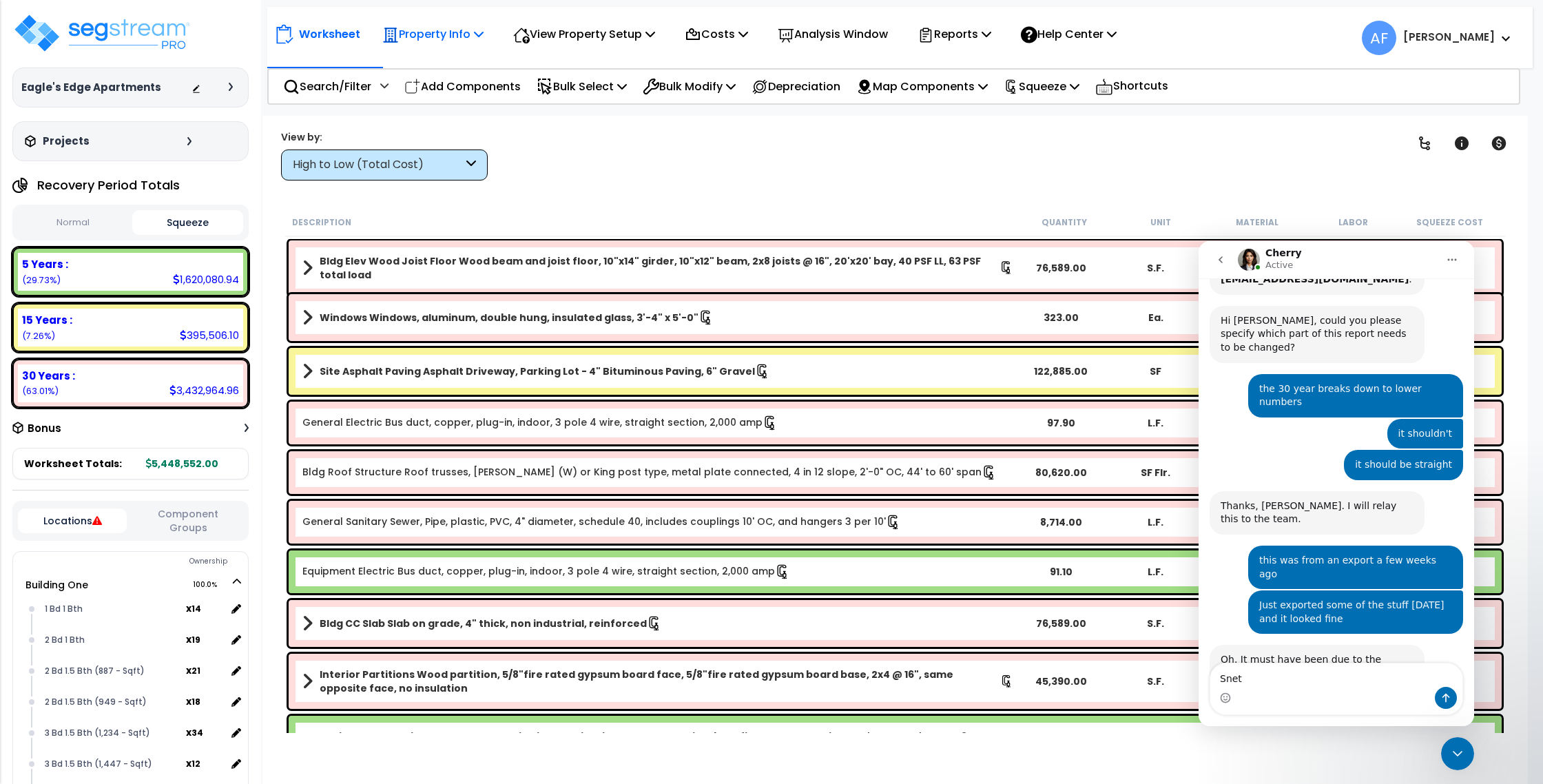
click at [439, 25] on p "Property Info" at bounding box center [433, 34] width 102 height 19
click at [441, 62] on link "Property Setup" at bounding box center [444, 65] width 136 height 28
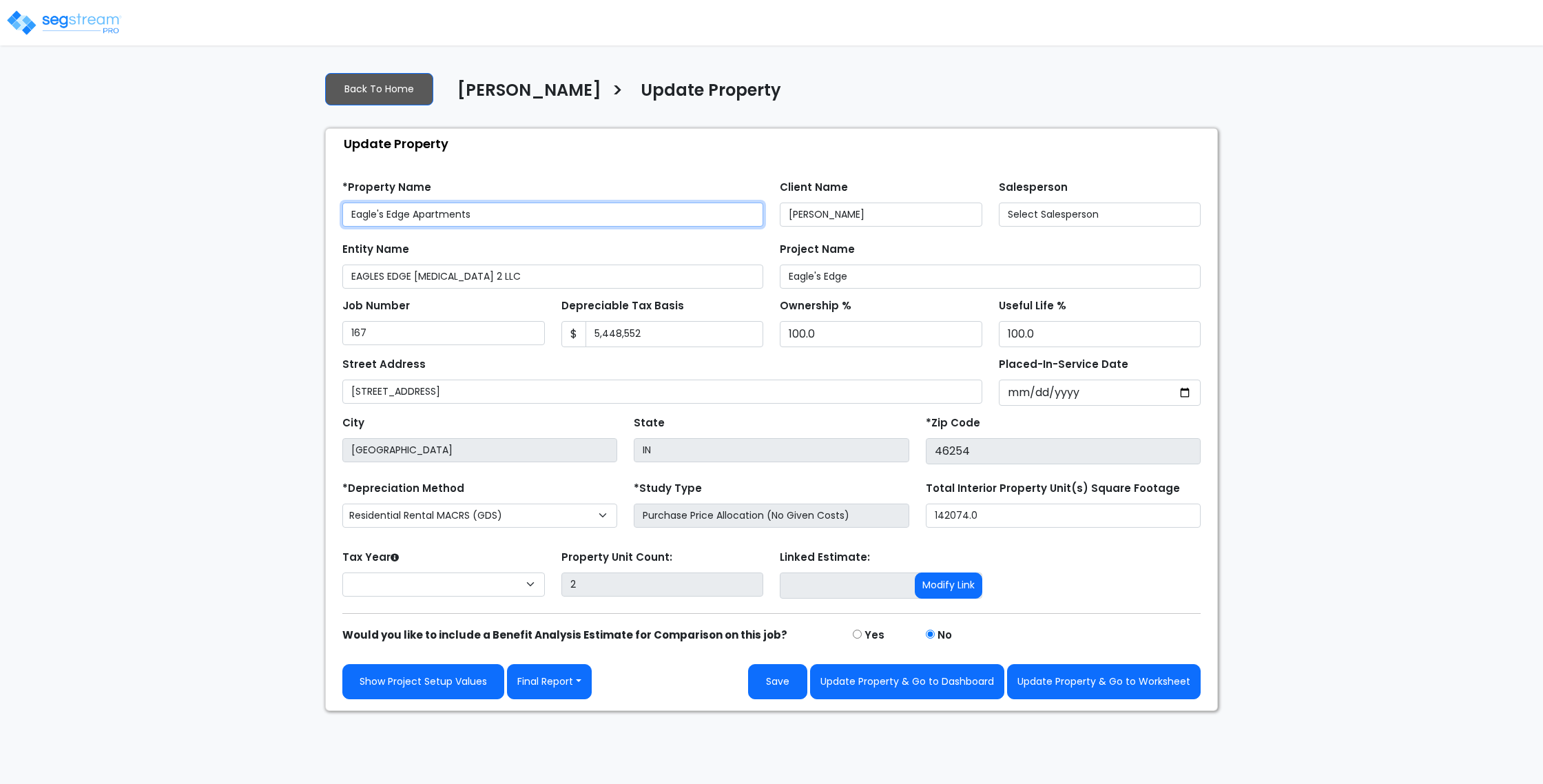
select select "2024"
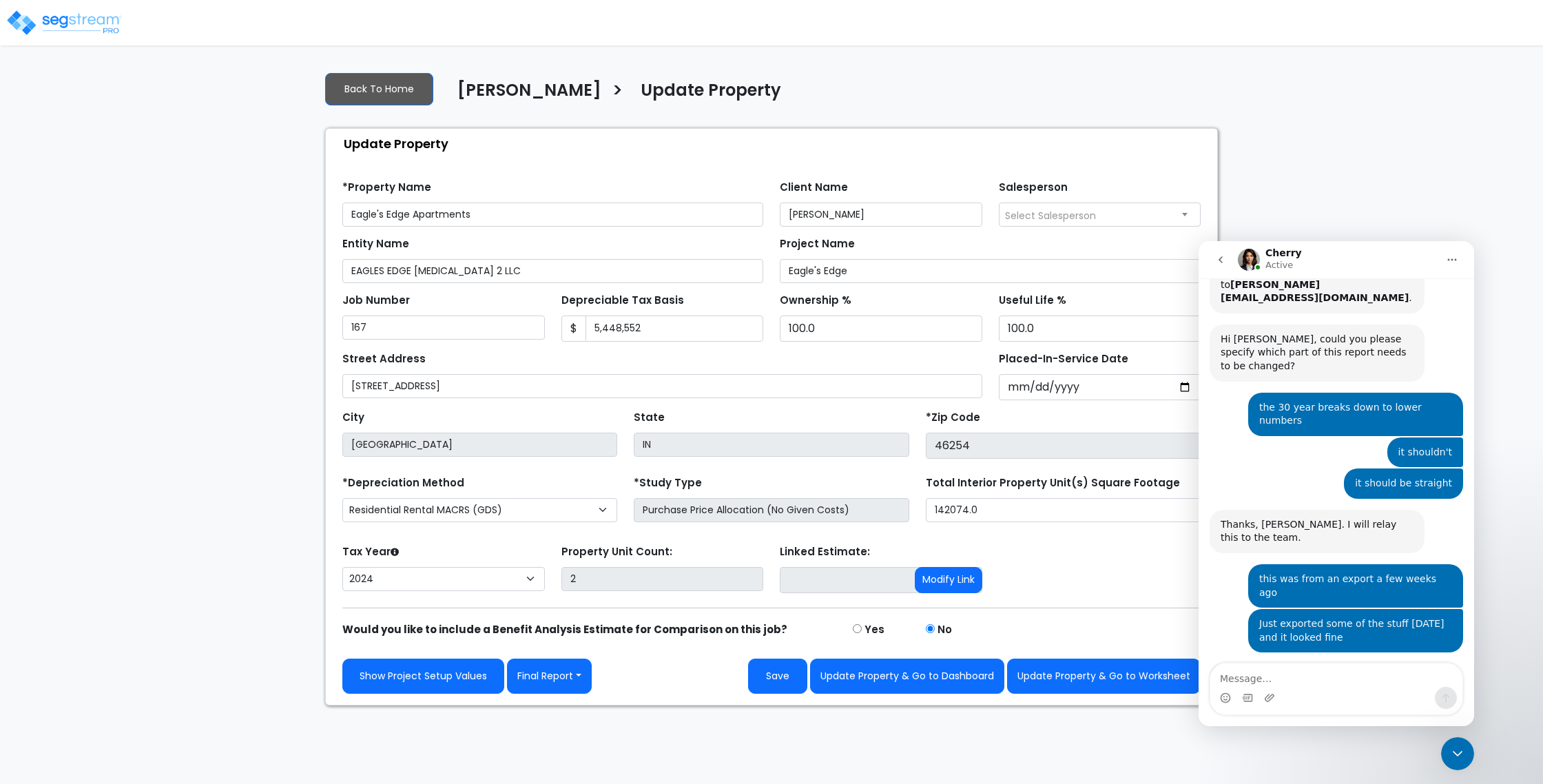
scroll to position [537, 0]
